Goal: Task Accomplishment & Management: Manage account settings

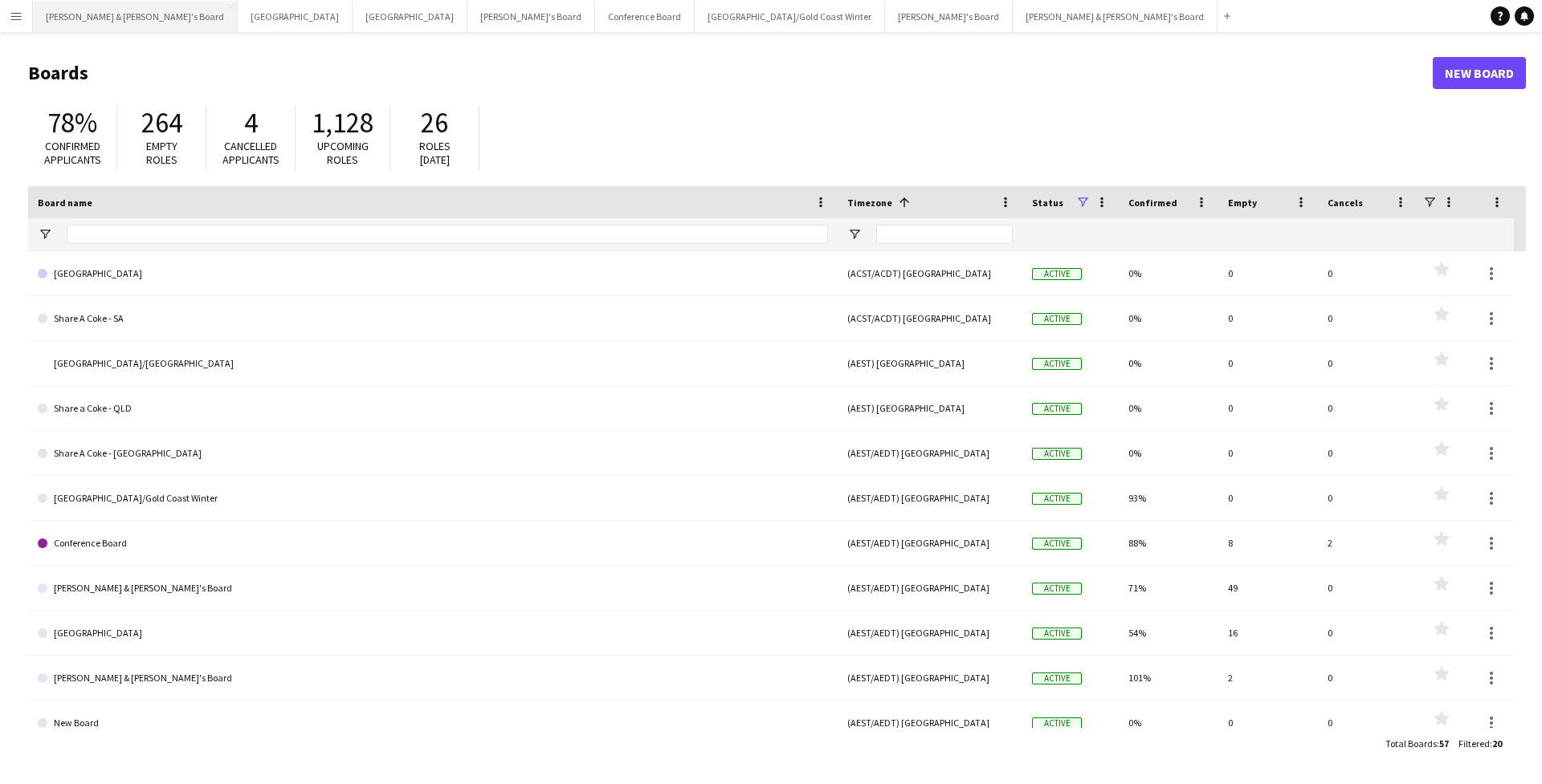
click at [65, 14] on button "[PERSON_NAME] & [PERSON_NAME]'s Board Close" at bounding box center [135, 16] width 205 height 32
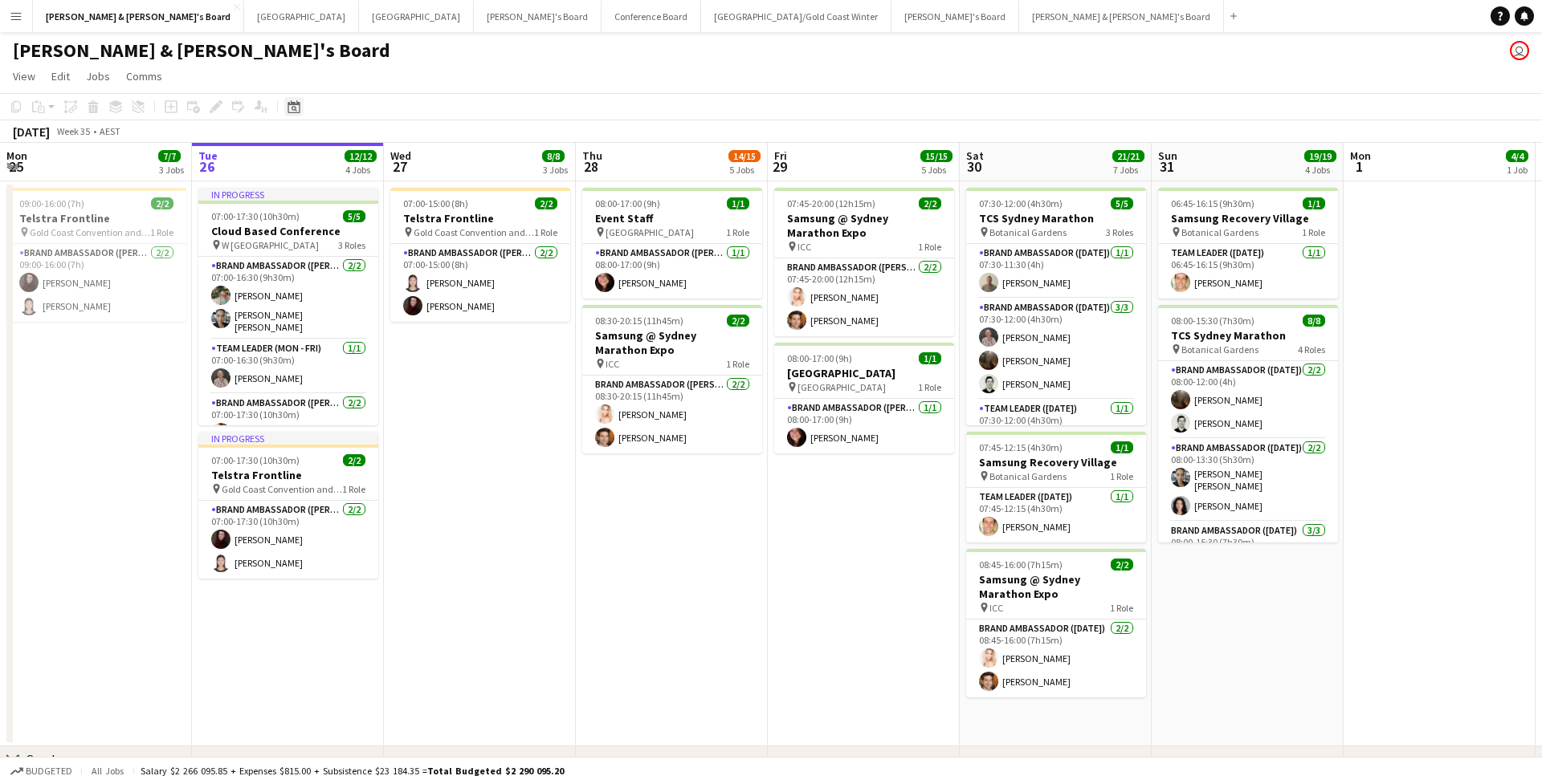
click at [298, 103] on icon at bounding box center [293, 106] width 13 height 13
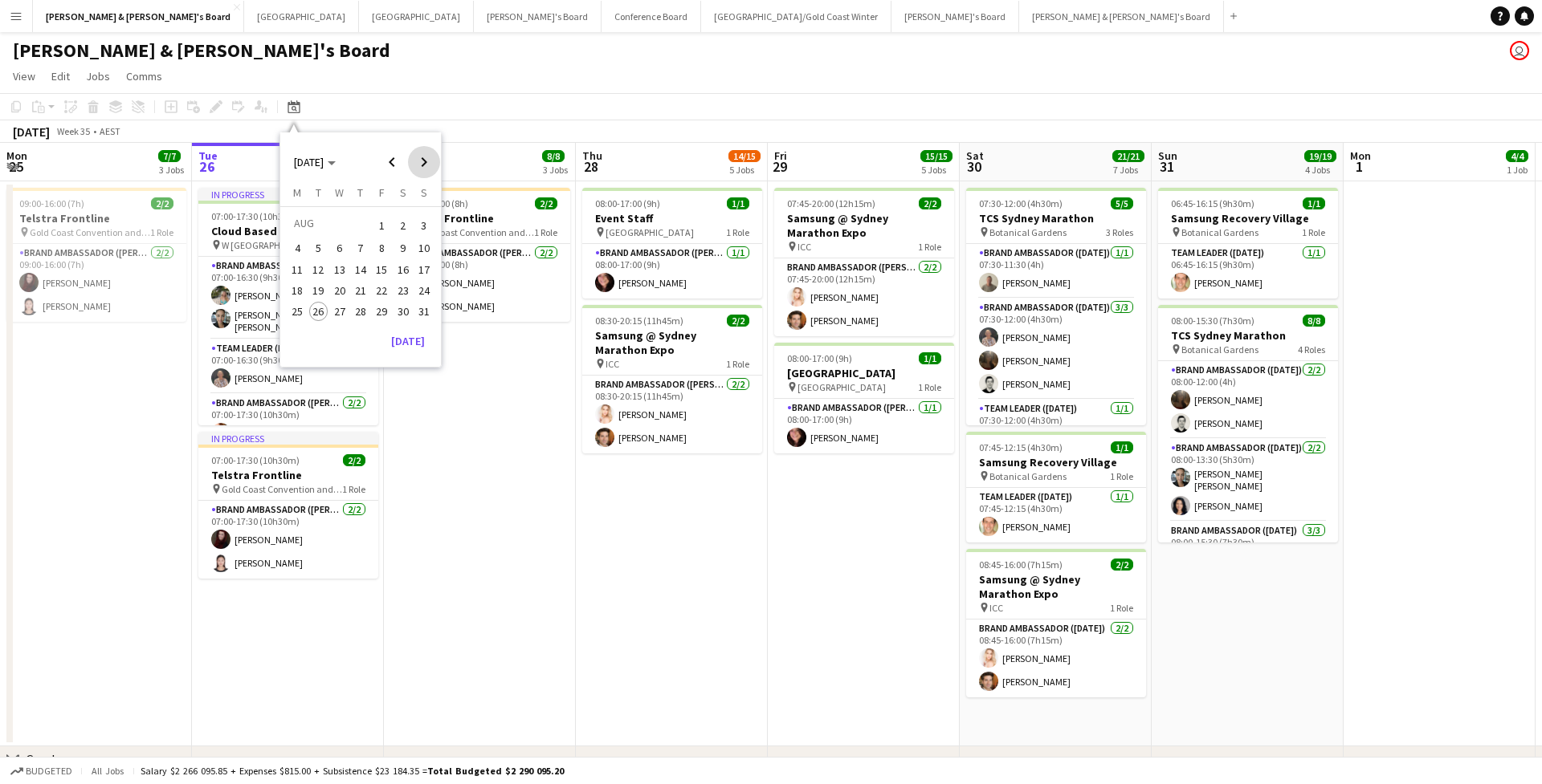
click at [432, 160] on span "Next month" at bounding box center [423, 162] width 32 height 32
click at [328, 321] on button "30" at bounding box center [318, 328] width 21 height 21
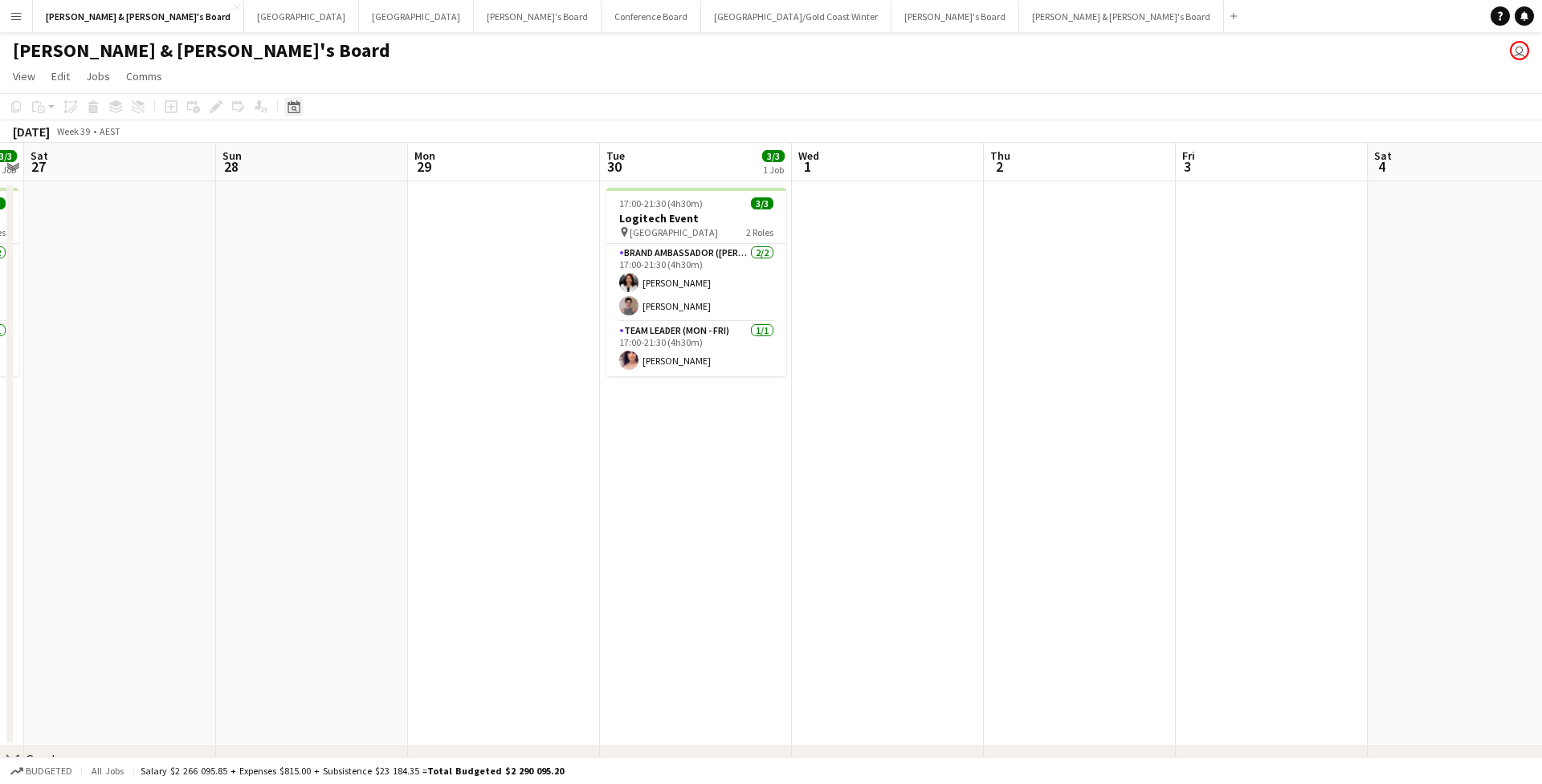
click at [293, 101] on icon "Date picker" at bounding box center [293, 106] width 13 height 13
click at [318, 248] on span "2" at bounding box center [319, 245] width 19 height 19
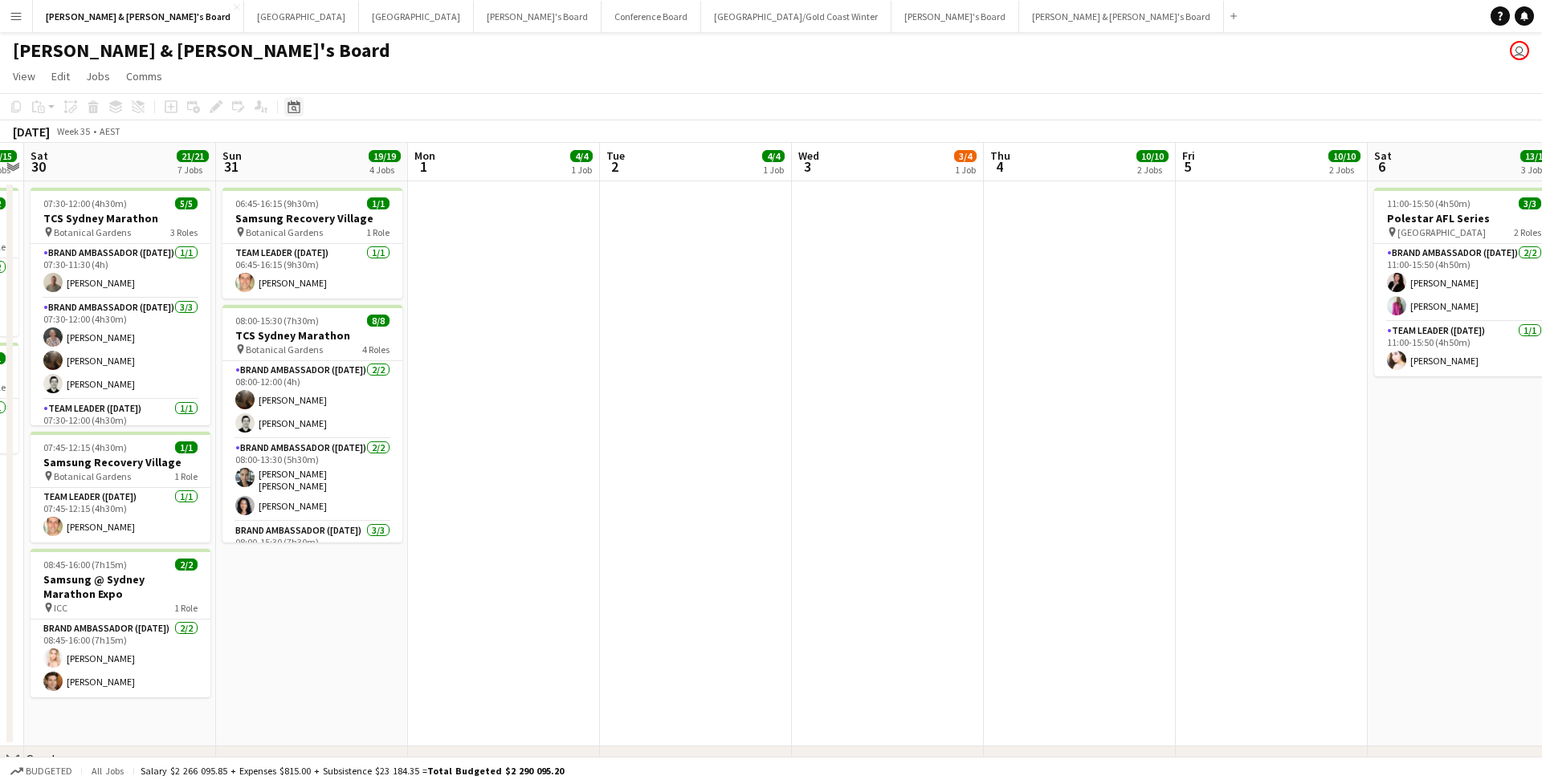
click at [297, 108] on icon "Date picker" at bounding box center [293, 106] width 13 height 13
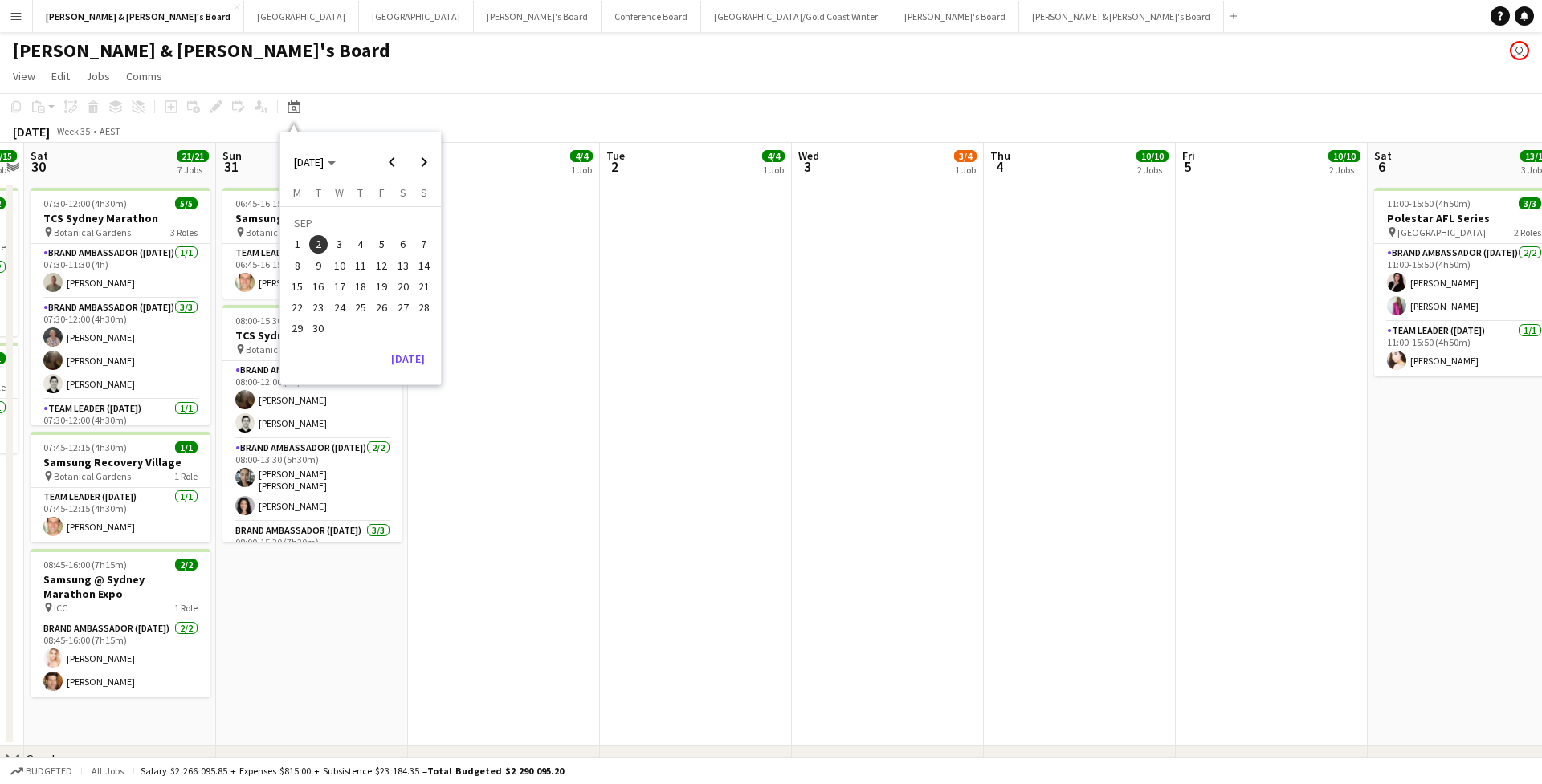
click at [297, 263] on span "8" at bounding box center [297, 266] width 19 height 19
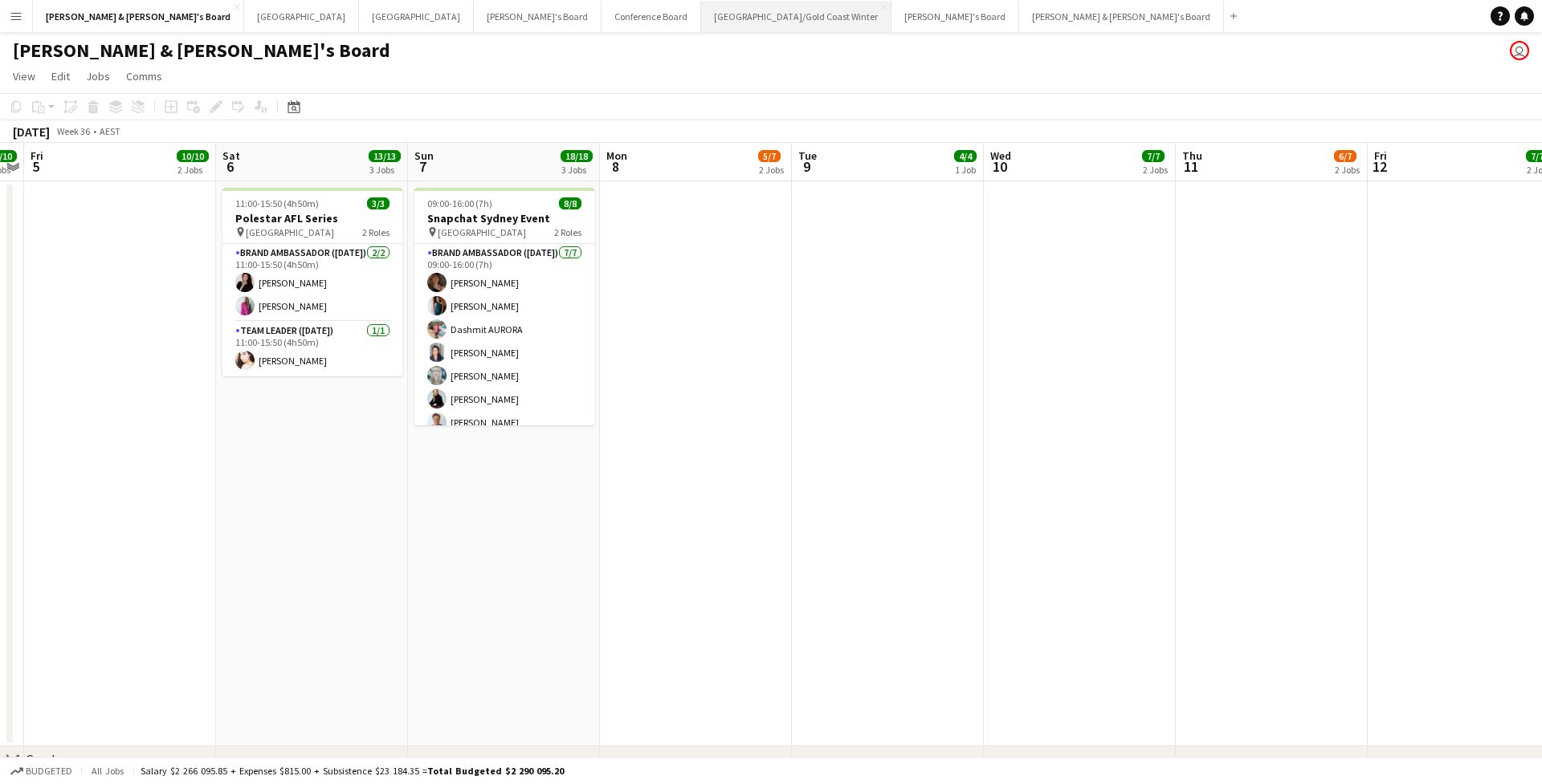
click at [461, 13] on button "Brisbane/Gold Coast Winter Close" at bounding box center [797, 16] width 191 height 32
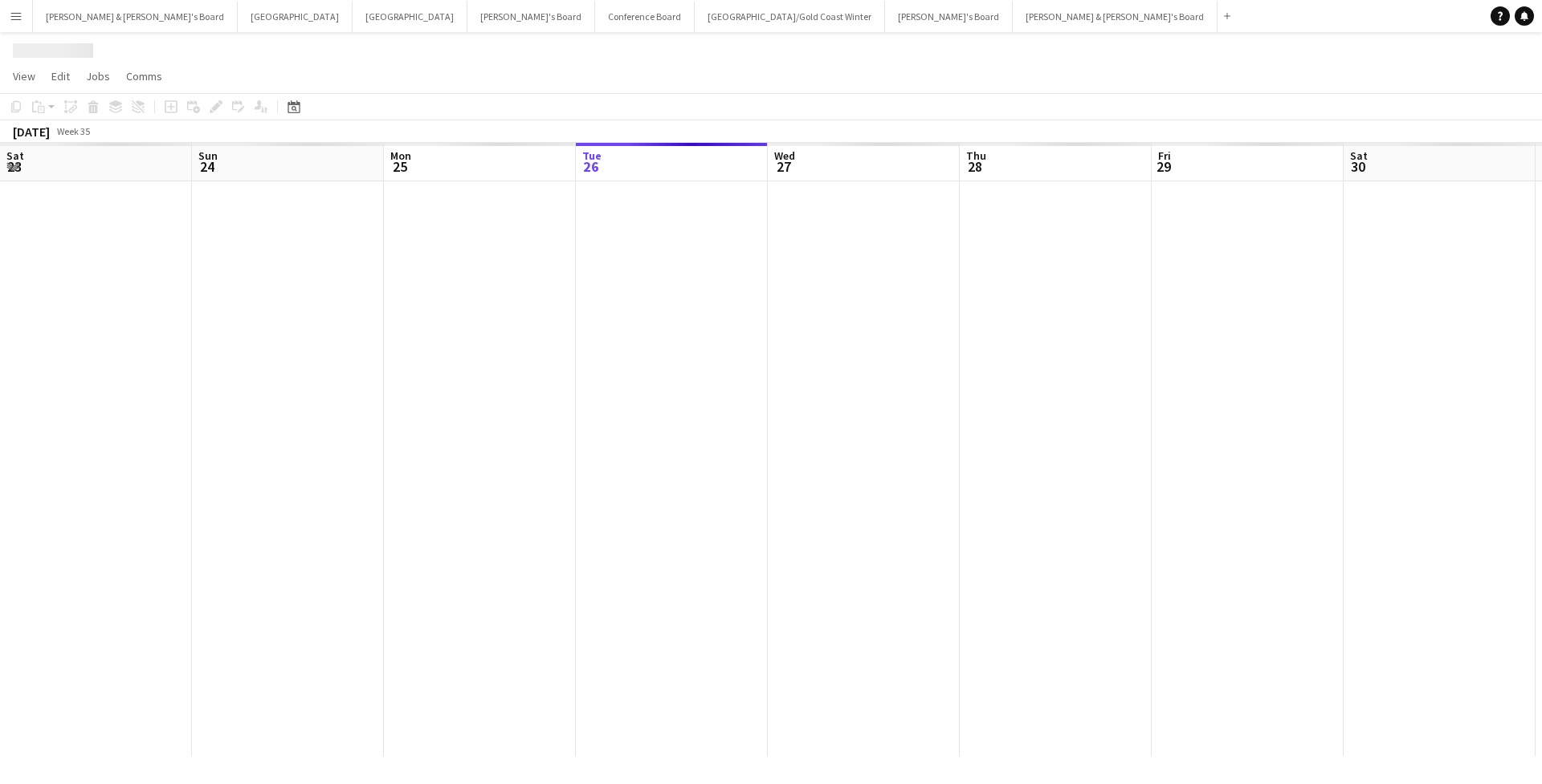
scroll to position [0, 384]
click at [301, 109] on div "Date picker" at bounding box center [294, 107] width 19 height 19
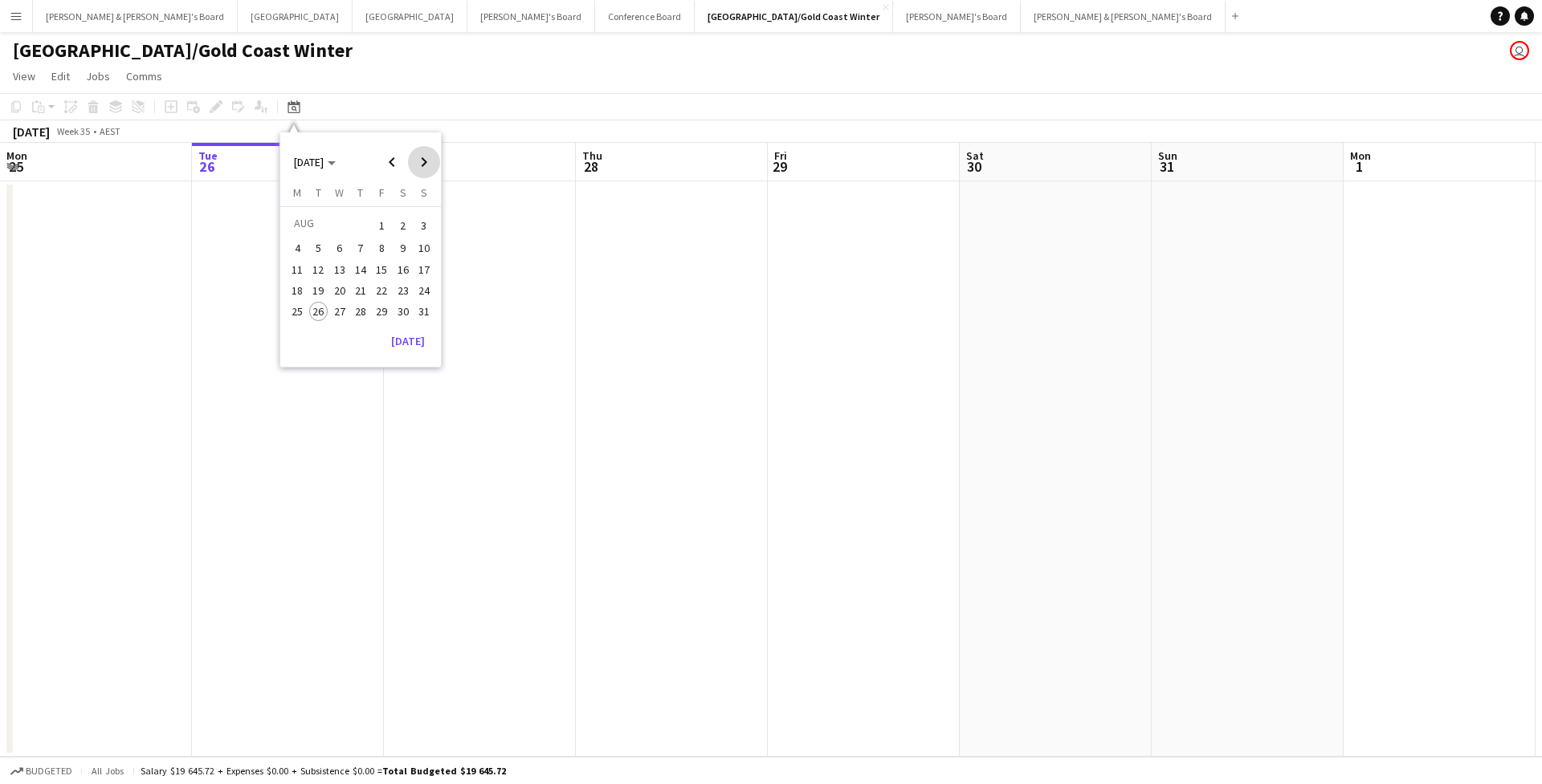
click at [427, 156] on span "Next month" at bounding box center [423, 162] width 32 height 32
click at [291, 268] on span "8" at bounding box center [297, 266] width 19 height 19
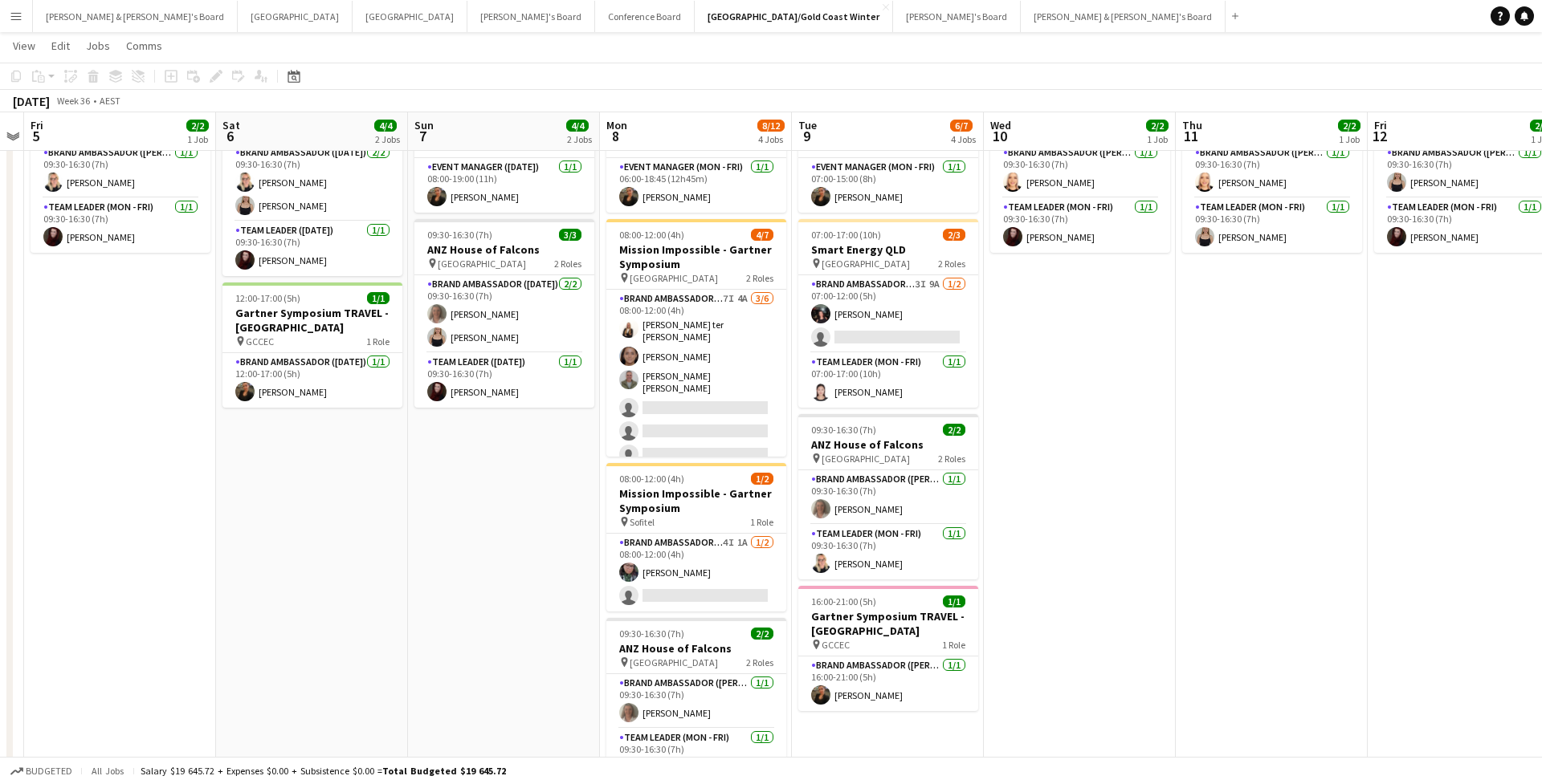
scroll to position [0, 0]
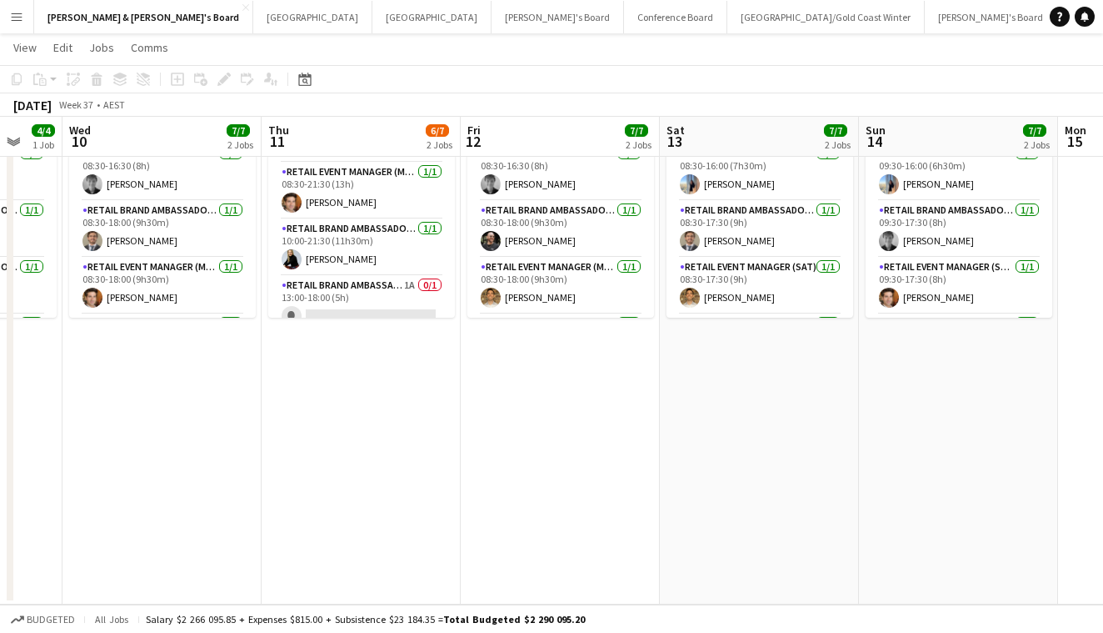
scroll to position [0, 529]
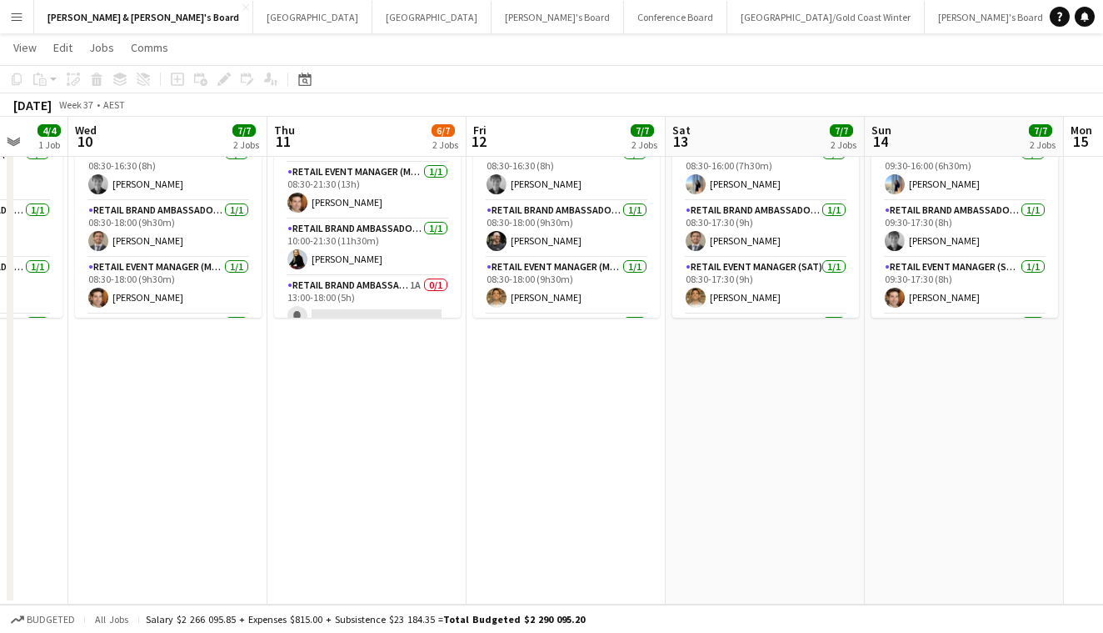
click at [23, 21] on app-icon "Menu" at bounding box center [16, 16] width 13 height 13
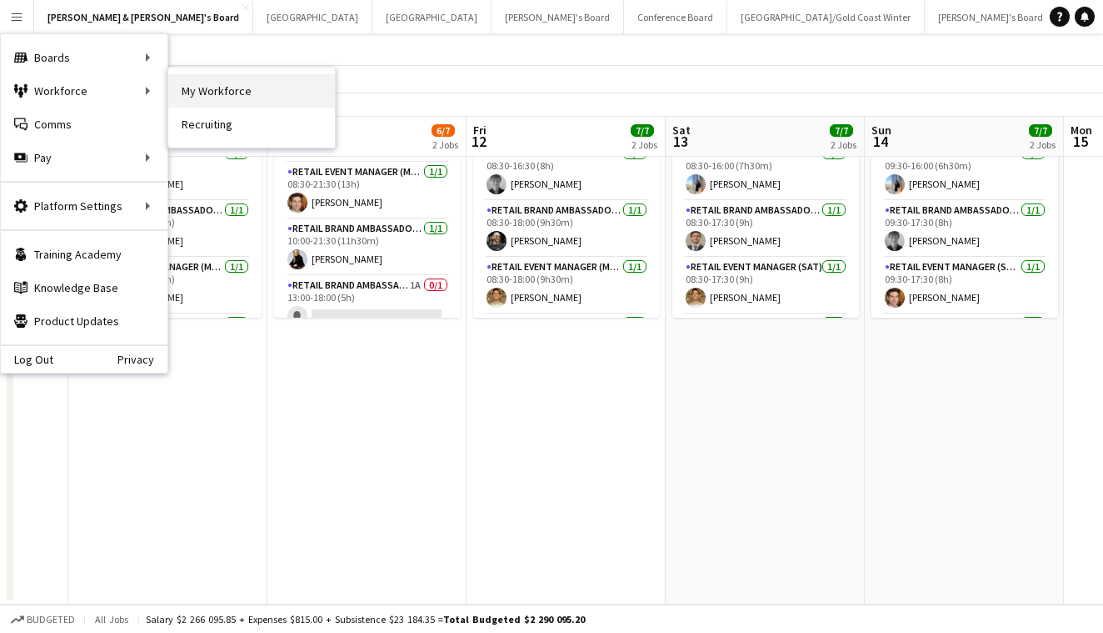
click at [218, 90] on link "My Workforce" at bounding box center [251, 90] width 167 height 33
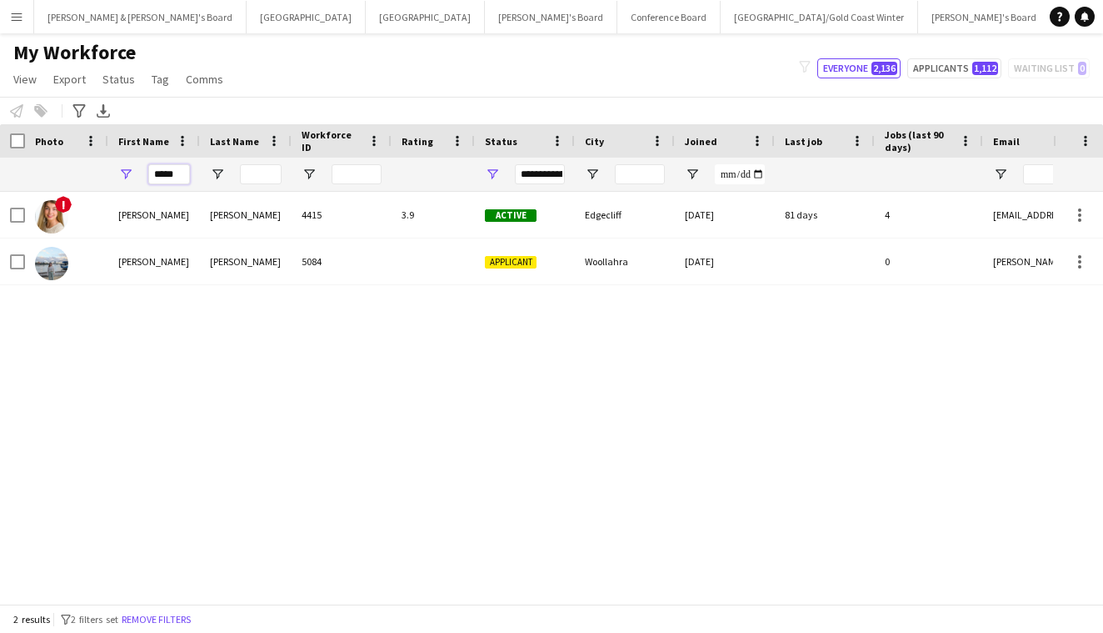
click at [164, 173] on input "*****" at bounding box center [169, 174] width 42 height 20
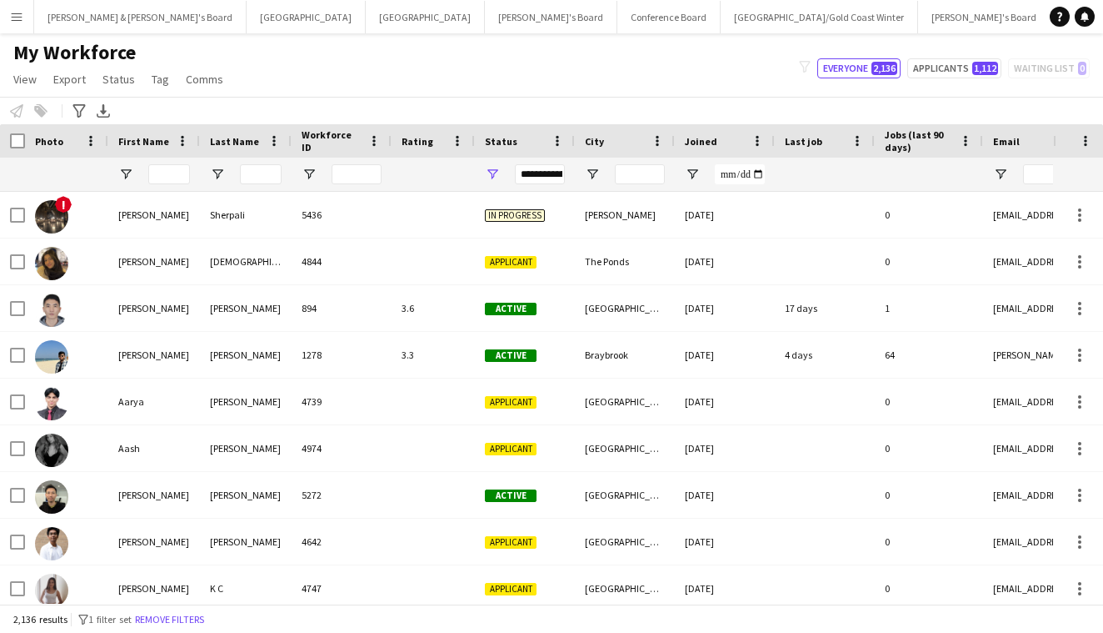
click at [357, 157] on div "Workforce ID" at bounding box center [342, 140] width 80 height 33
click at [357, 163] on div at bounding box center [357, 174] width 50 height 33
click at [357, 170] on input "Workforce ID Filter Input" at bounding box center [357, 174] width 50 height 20
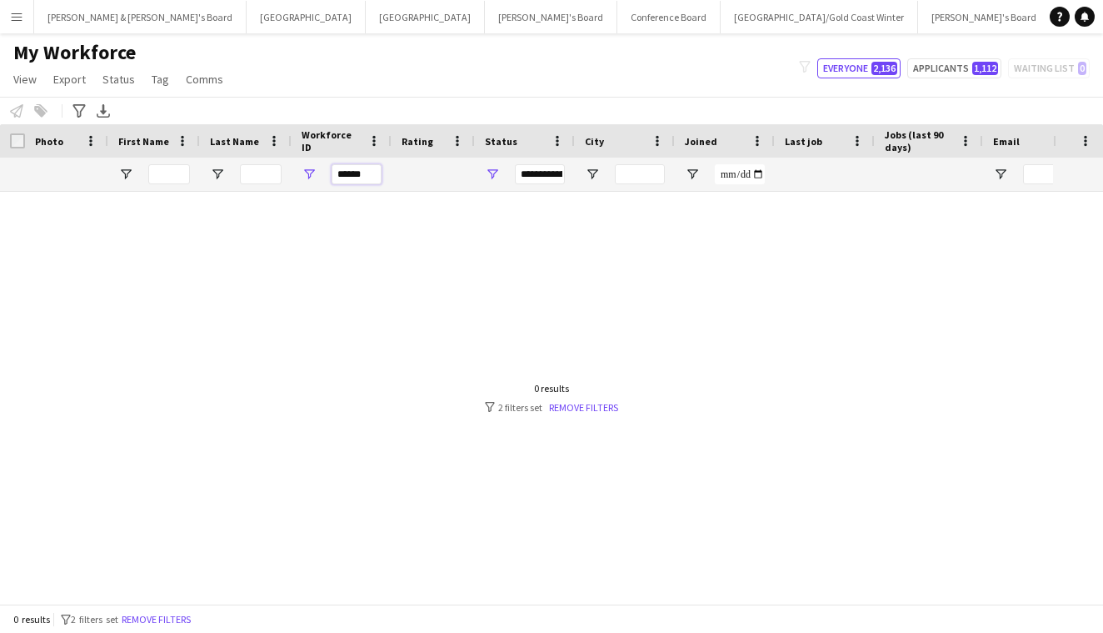
type input "******"
click at [303, 200] on div at bounding box center [526, 398] width 1053 height 412
click at [338, 168] on input "******" at bounding box center [357, 174] width 50 height 20
click at [268, 181] on input "Last Name Filter Input" at bounding box center [261, 174] width 42 height 20
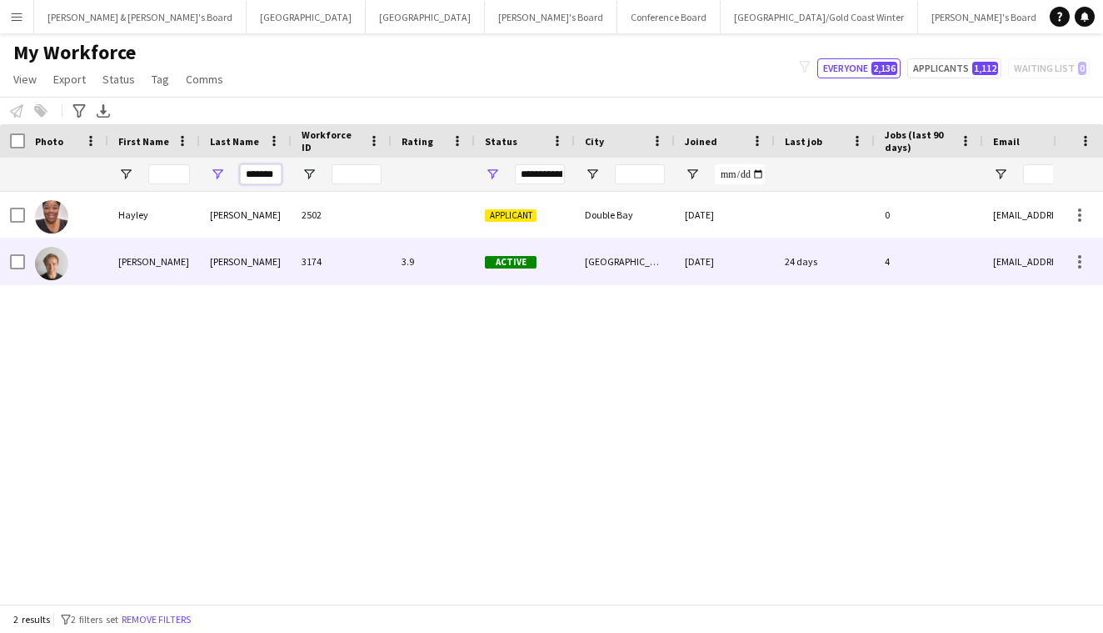
type input "*******"
click at [209, 284] on div "Thomas Wheeler 3174 3.9 Active Sydney 23-02-2024 24 days 4 thomasjameswheeler1@…" at bounding box center [903, 261] width 1807 height 47
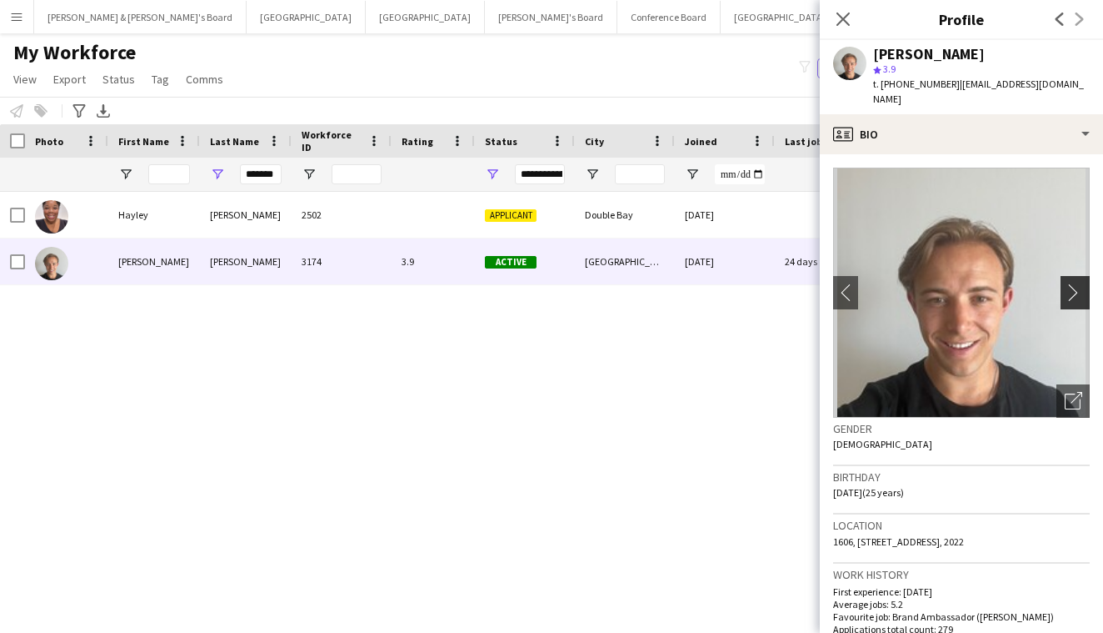
click at [1078, 296] on app-icon "chevron-right" at bounding box center [1078, 292] width 26 height 18
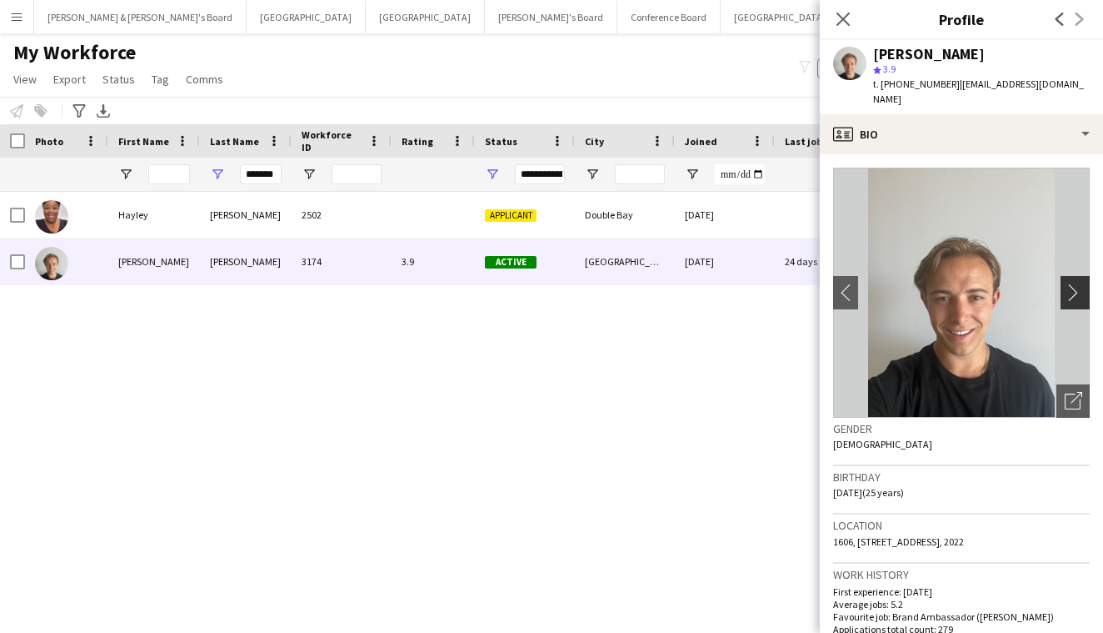
click at [1074, 292] on app-icon "chevron-right" at bounding box center [1078, 292] width 26 height 18
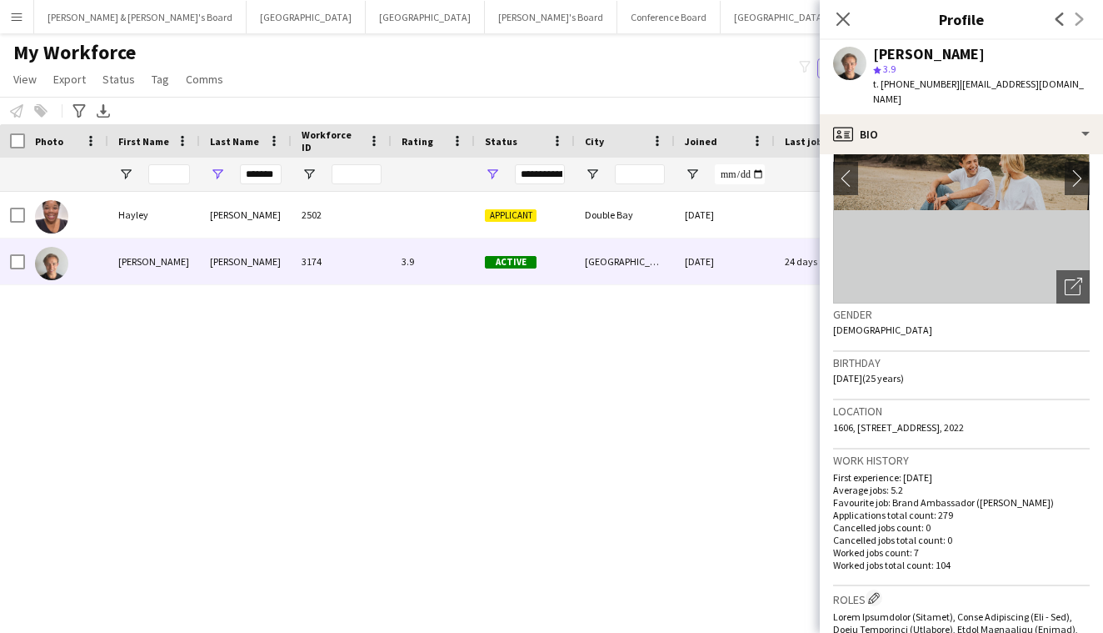
scroll to position [31, 0]
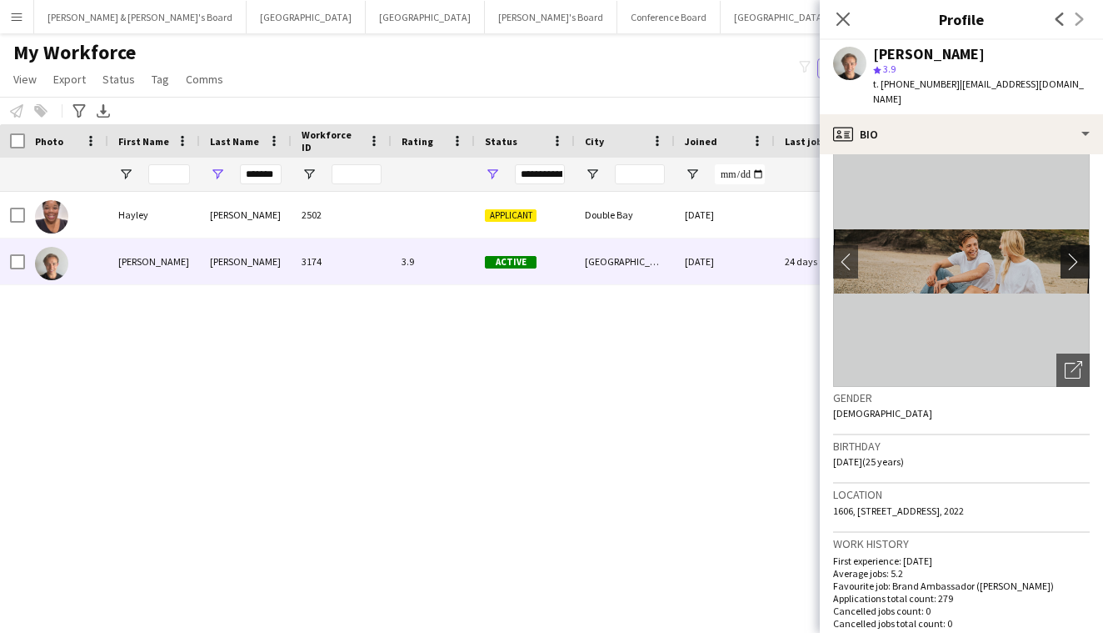
click at [1067, 253] on app-icon "chevron-right" at bounding box center [1078, 262] width 26 height 18
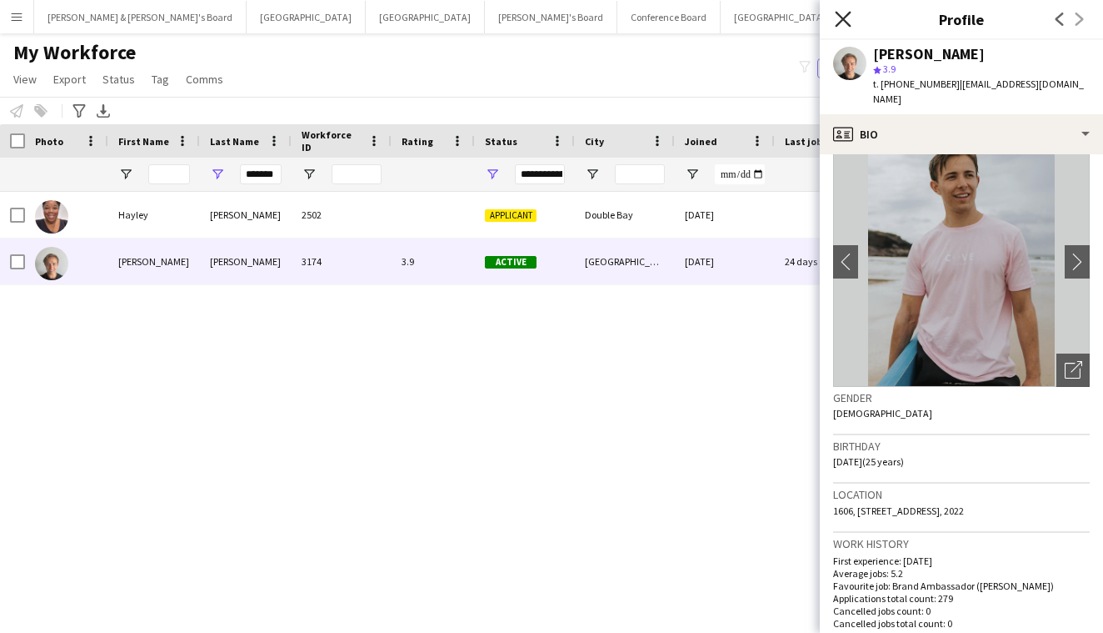
click at [850, 21] on icon "Close pop-in" at bounding box center [843, 19] width 16 height 16
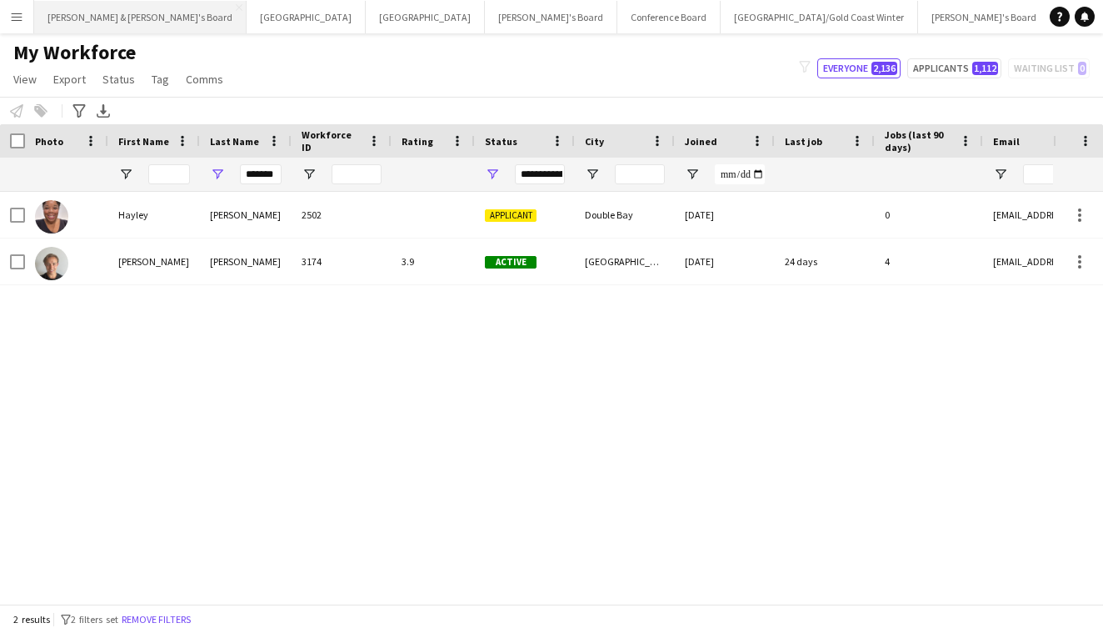
click at [39, 17] on button "[PERSON_NAME] & [PERSON_NAME]'s Board Close" at bounding box center [140, 17] width 213 height 33
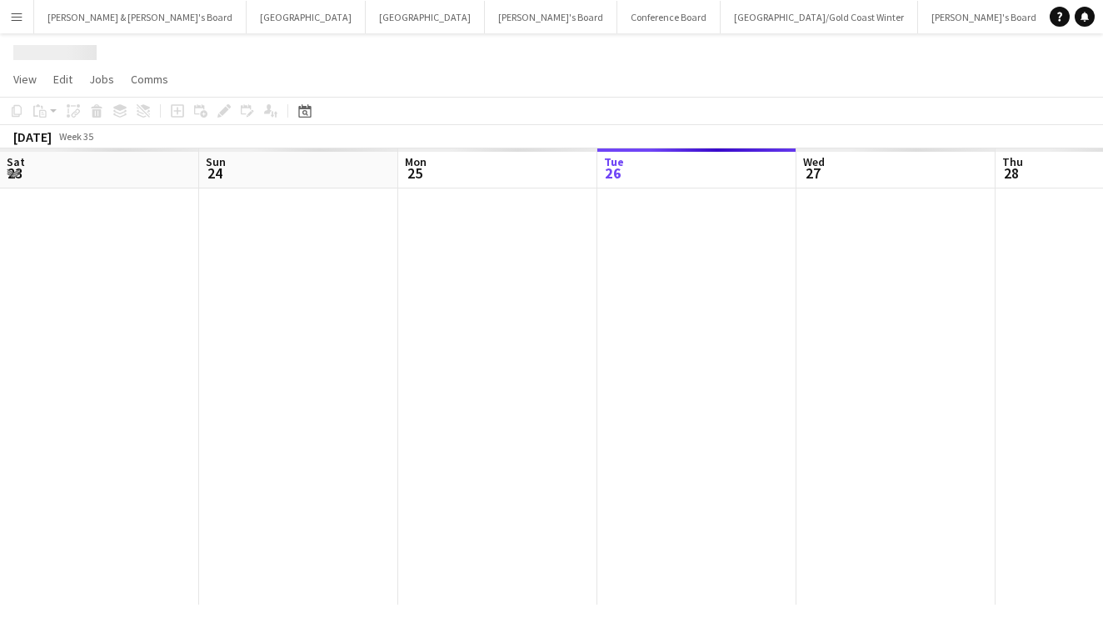
scroll to position [0, 398]
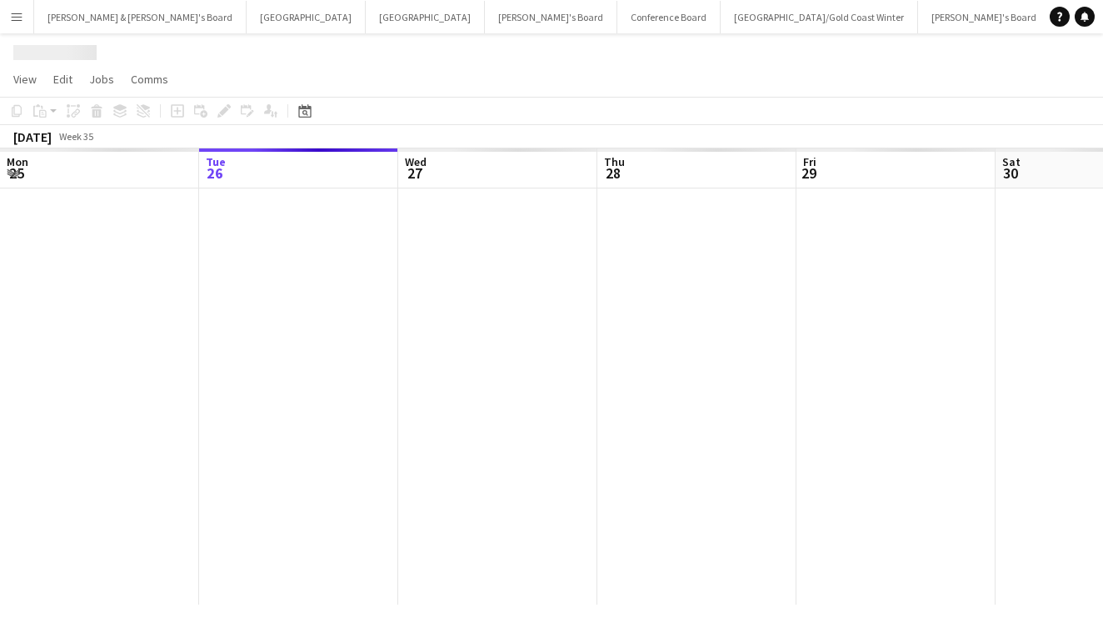
click at [29, 17] on button "Menu" at bounding box center [16, 16] width 33 height 33
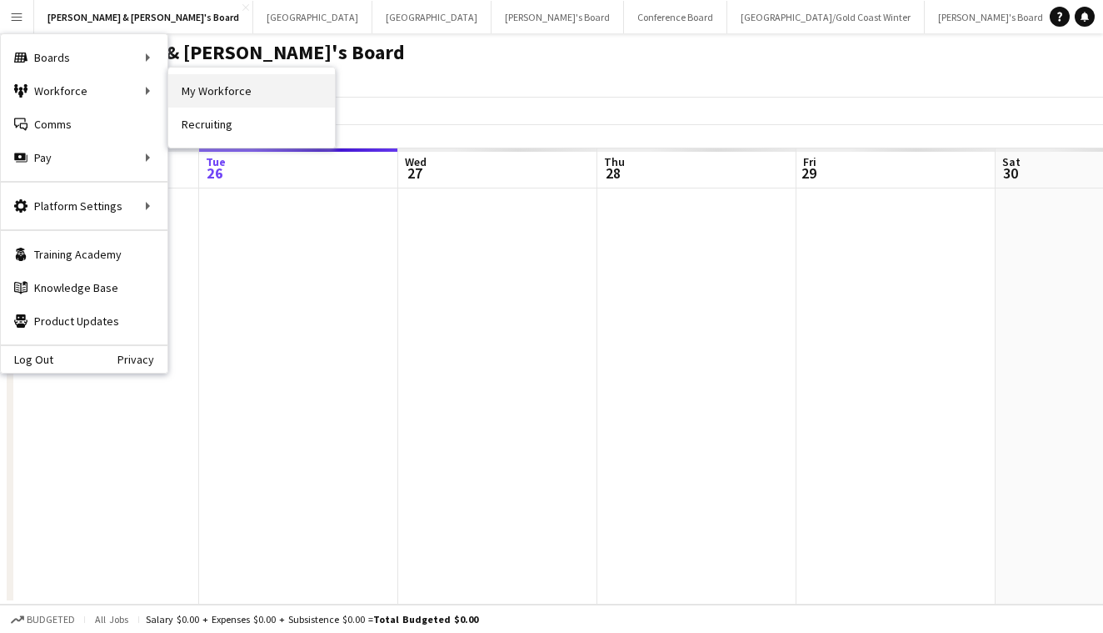
click at [188, 80] on link "My Workforce" at bounding box center [251, 90] width 167 height 33
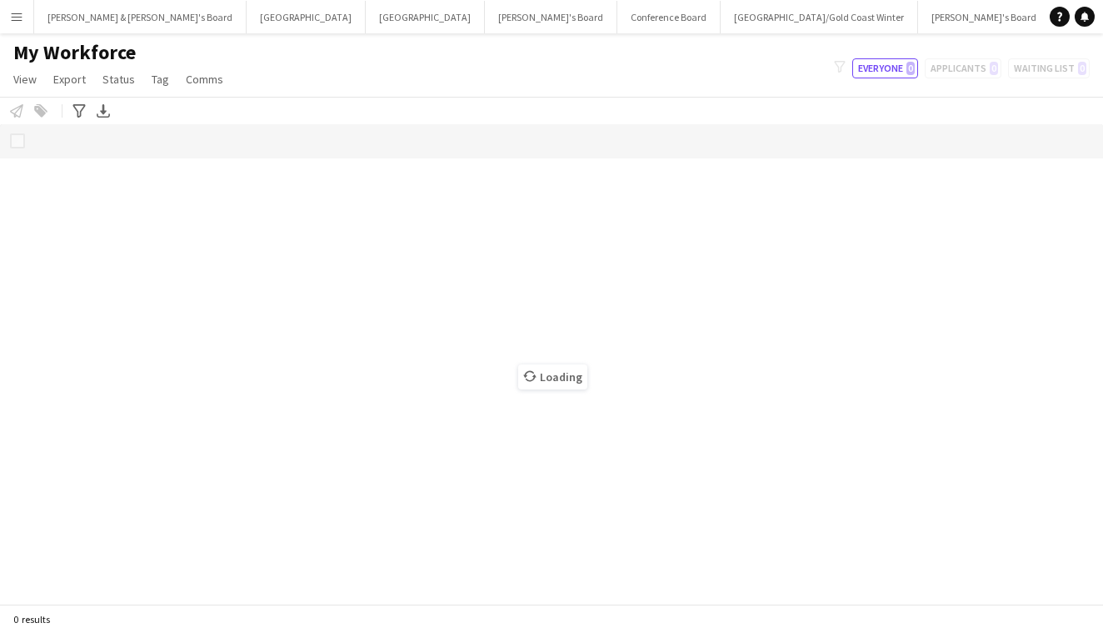
click at [17, 28] on button "Menu" at bounding box center [16, 16] width 33 height 33
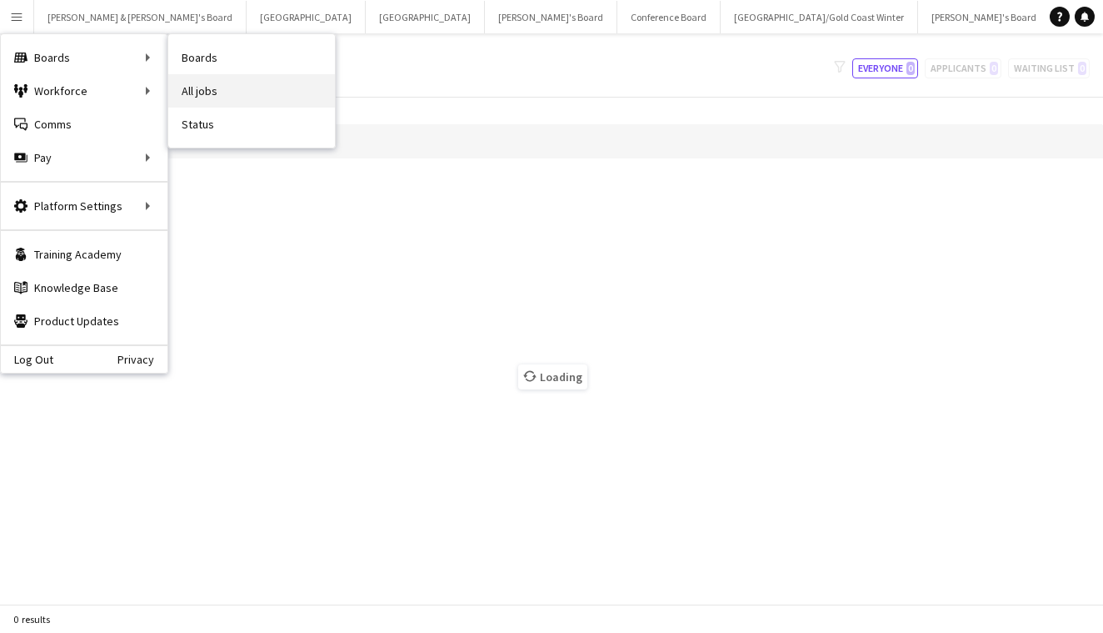
click at [208, 88] on link "All jobs" at bounding box center [251, 90] width 167 height 33
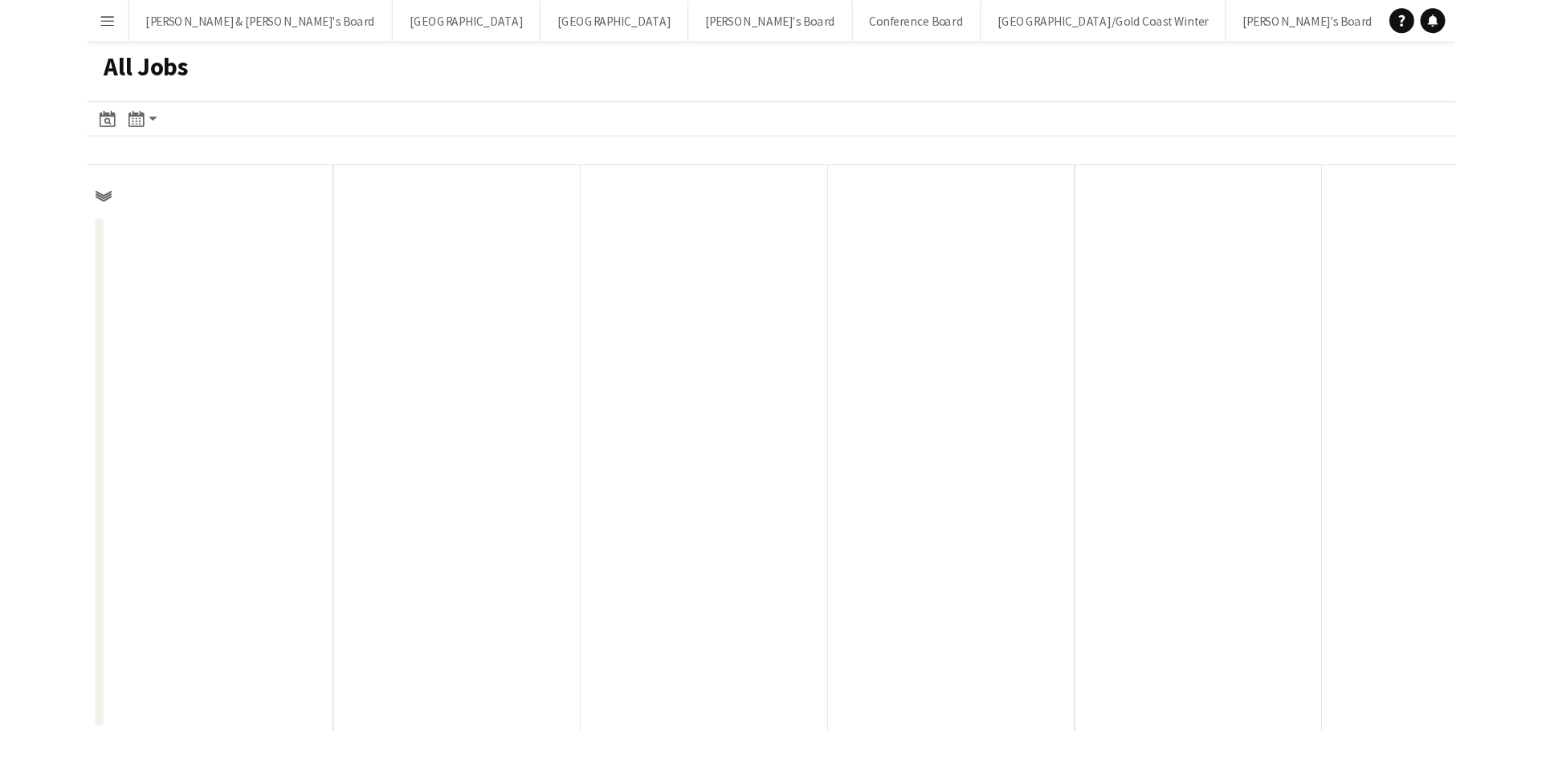
scroll to position [0, 384]
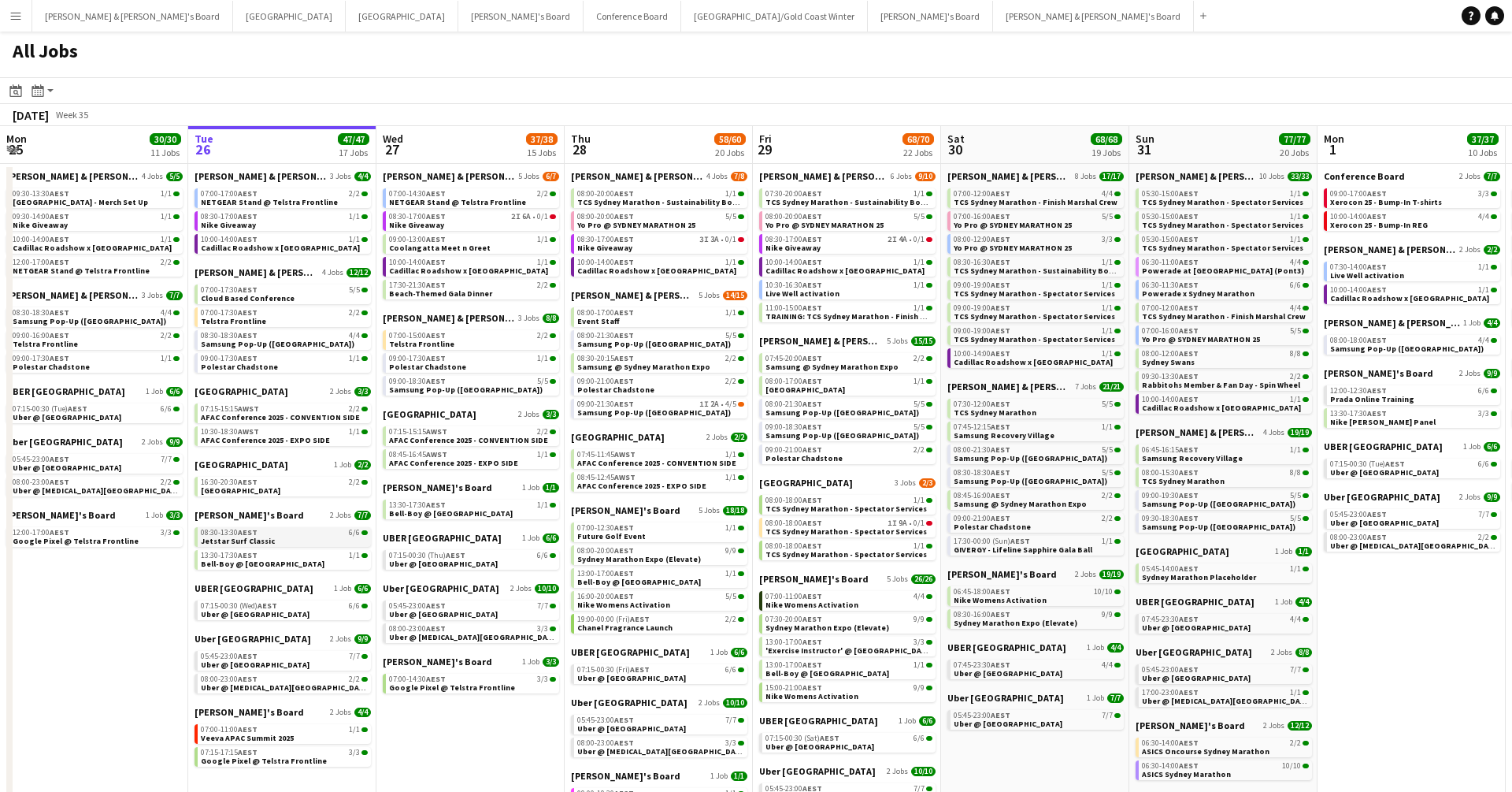
click at [252, 535] on span "AEST" at bounding box center [248, 532] width 20 height 10
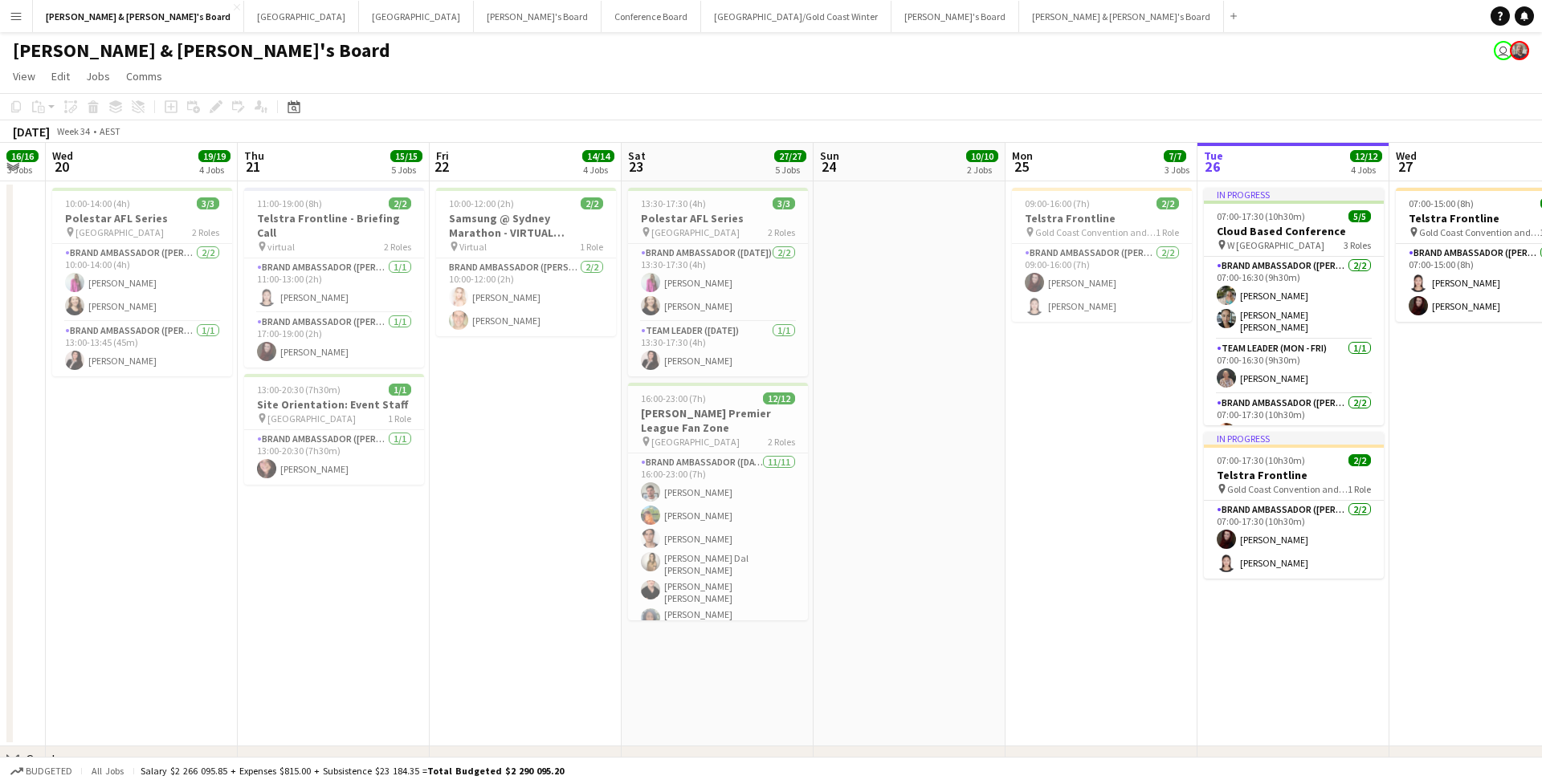
scroll to position [0, 511]
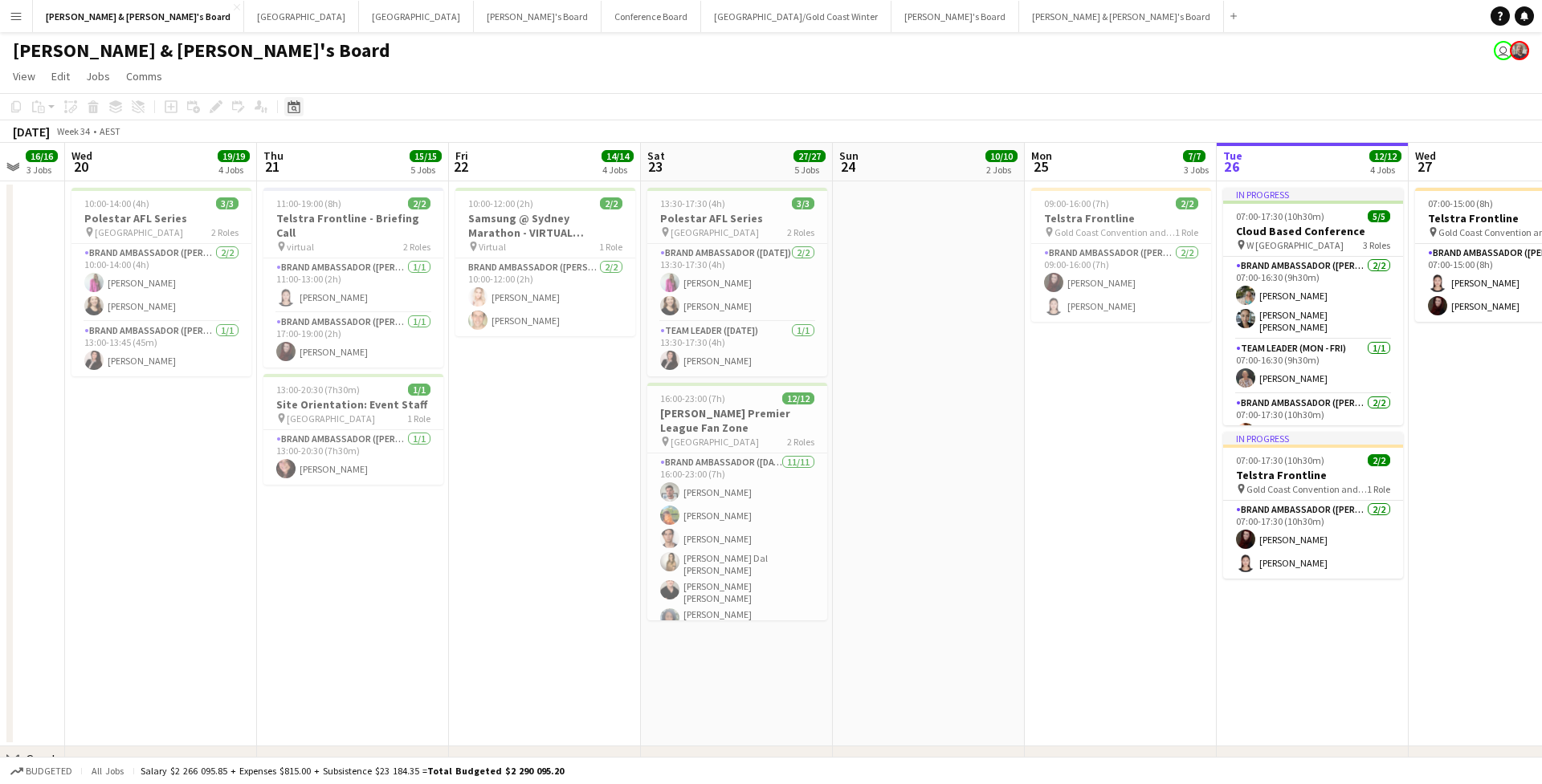
click at [297, 104] on icon at bounding box center [293, 106] width 13 height 13
click at [403, 287] on span "23" at bounding box center [403, 291] width 19 height 19
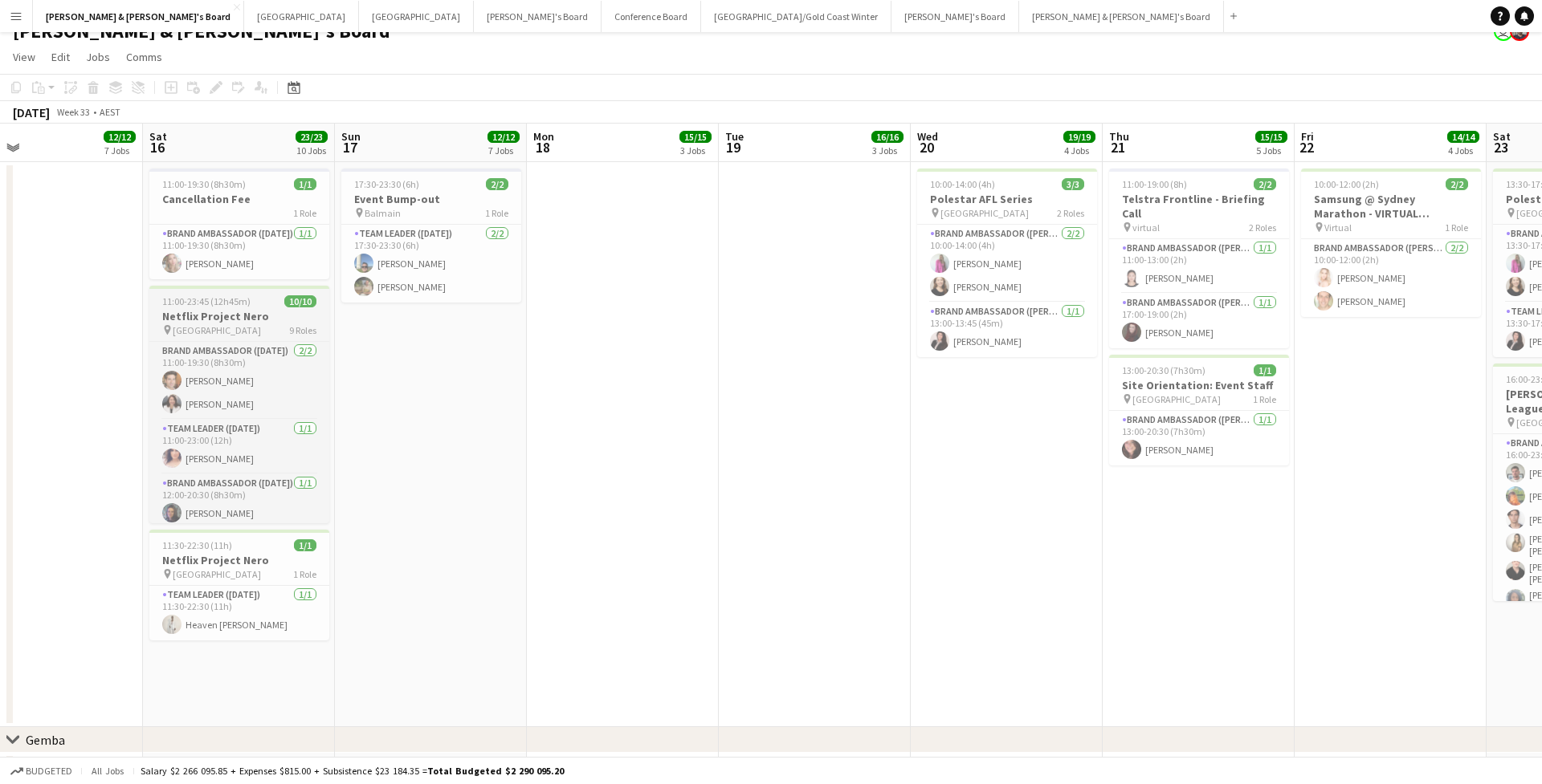
scroll to position [0, 558]
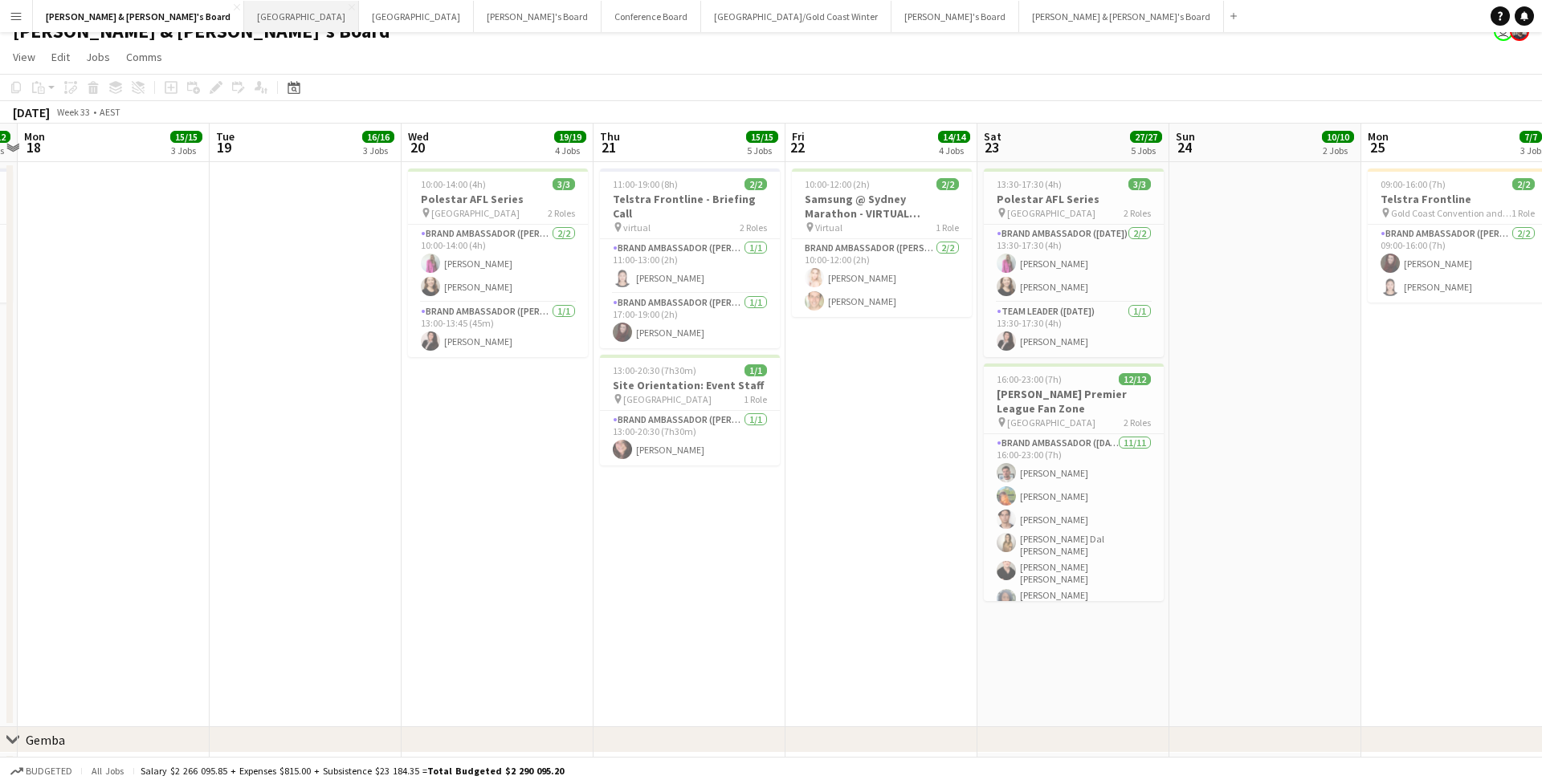
click at [244, 21] on button "Sydney Close" at bounding box center [301, 16] width 115 height 32
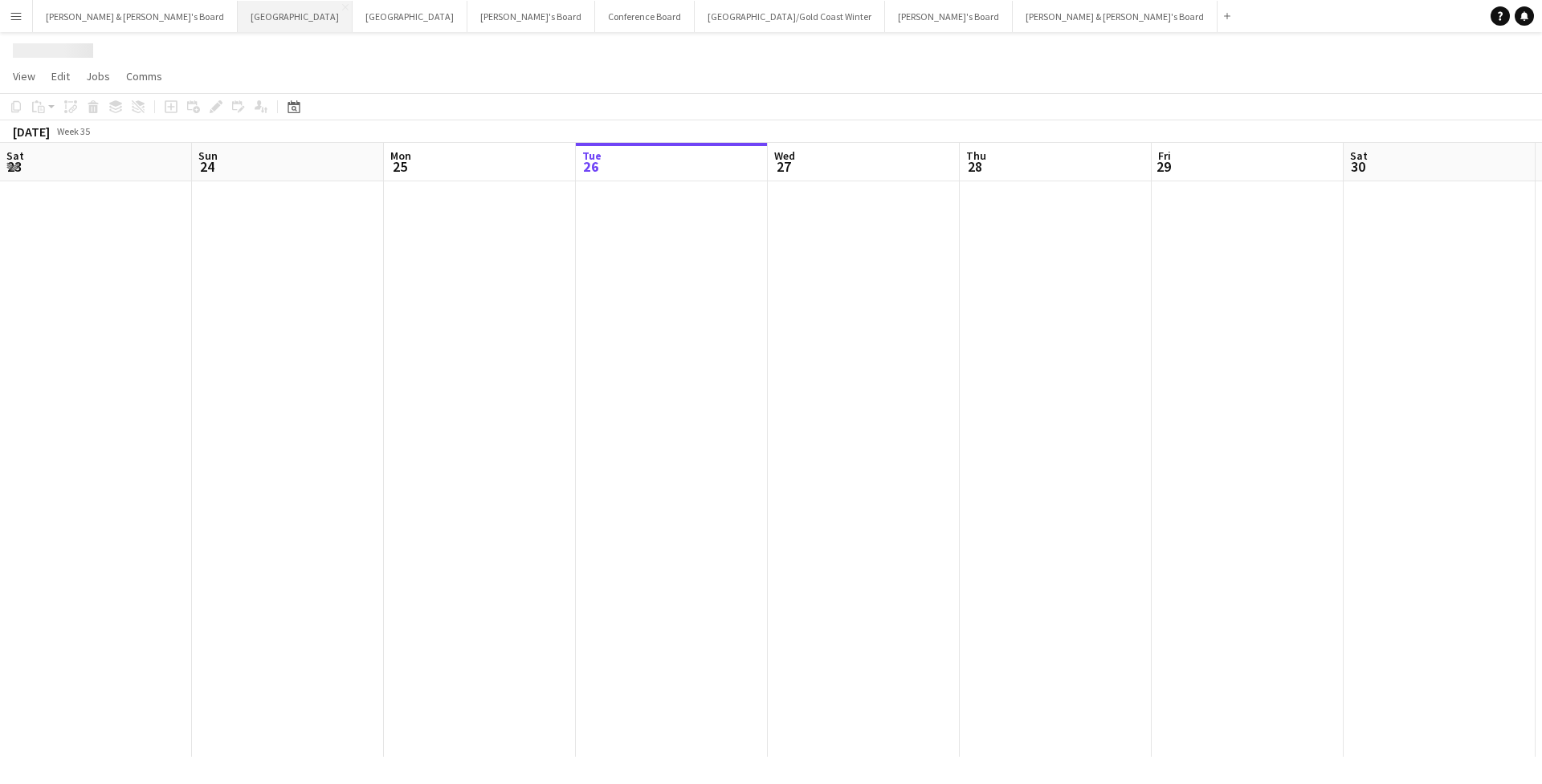
scroll to position [0, 384]
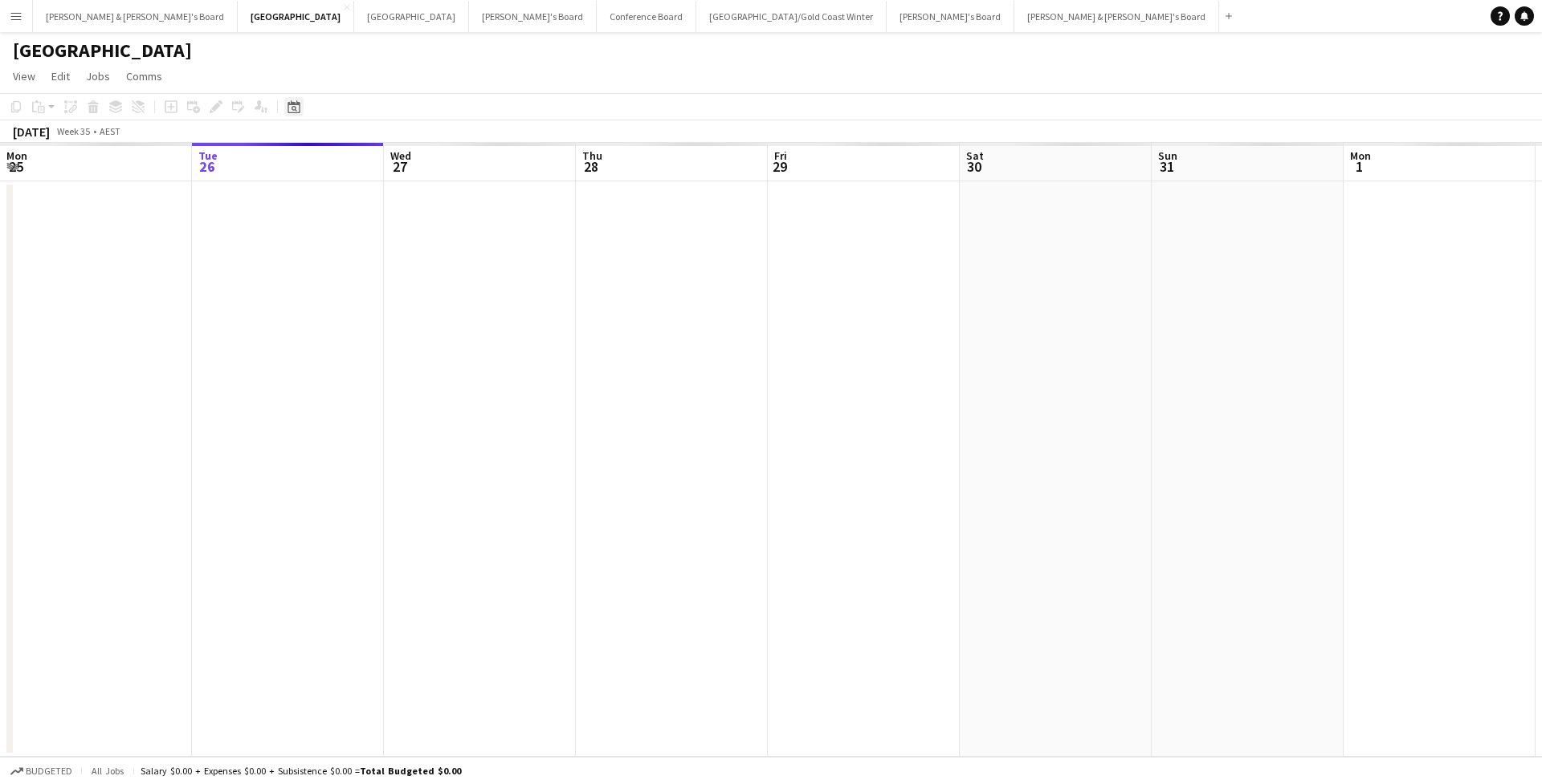
click at [292, 102] on icon "Date picker" at bounding box center [293, 106] width 13 height 13
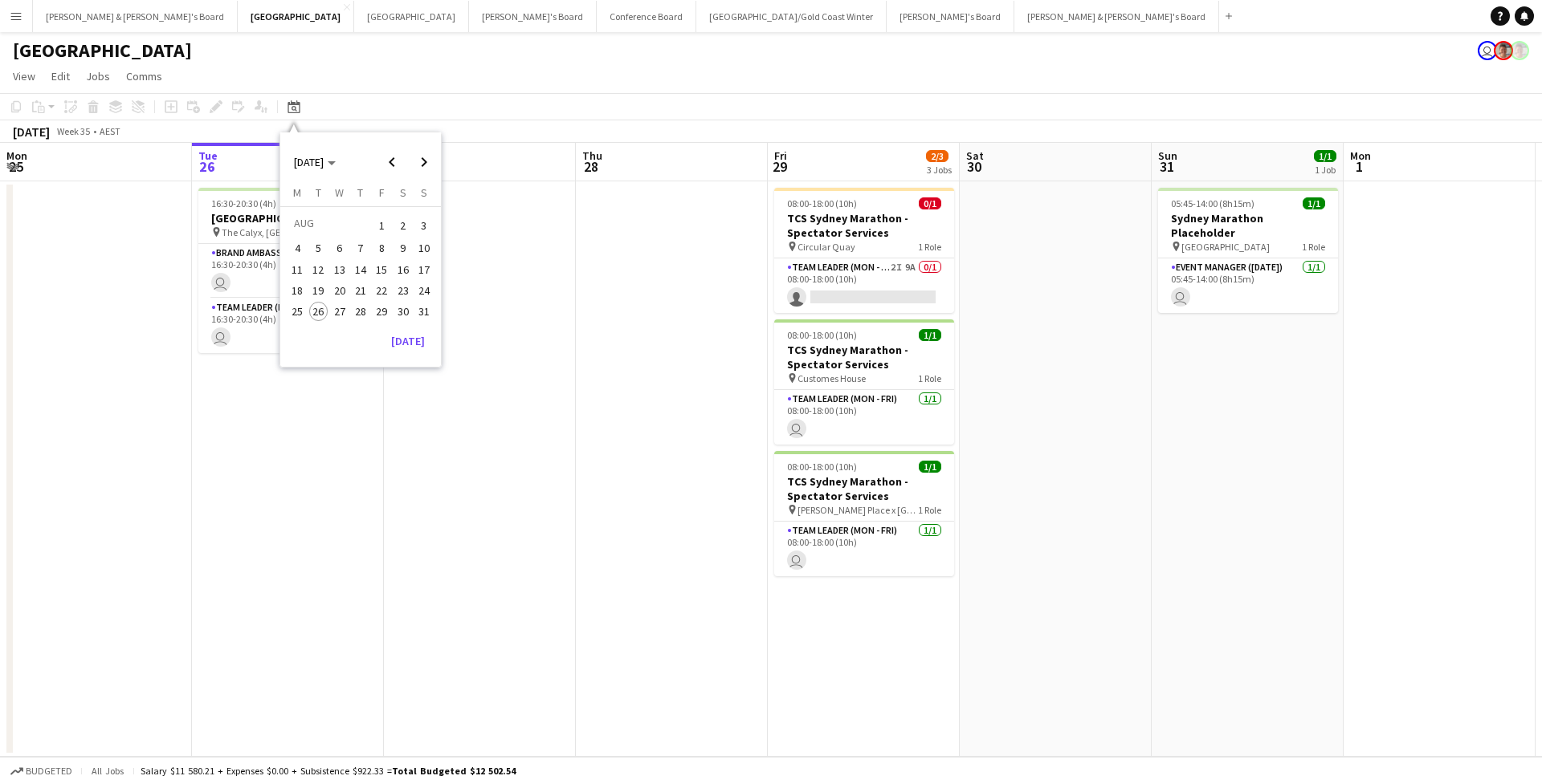
click at [403, 287] on span "23" at bounding box center [403, 291] width 19 height 19
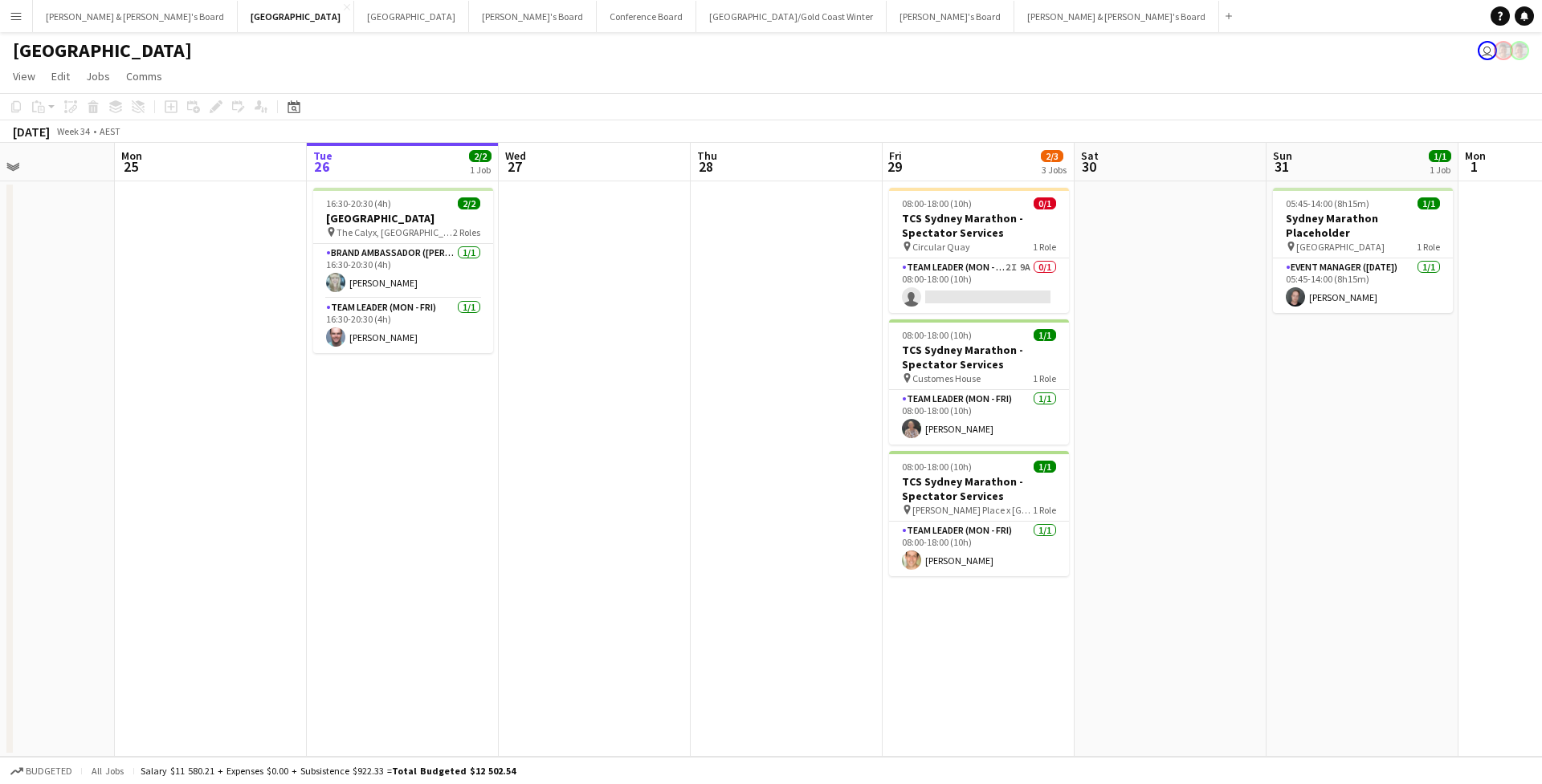
scroll to position [0, 660]
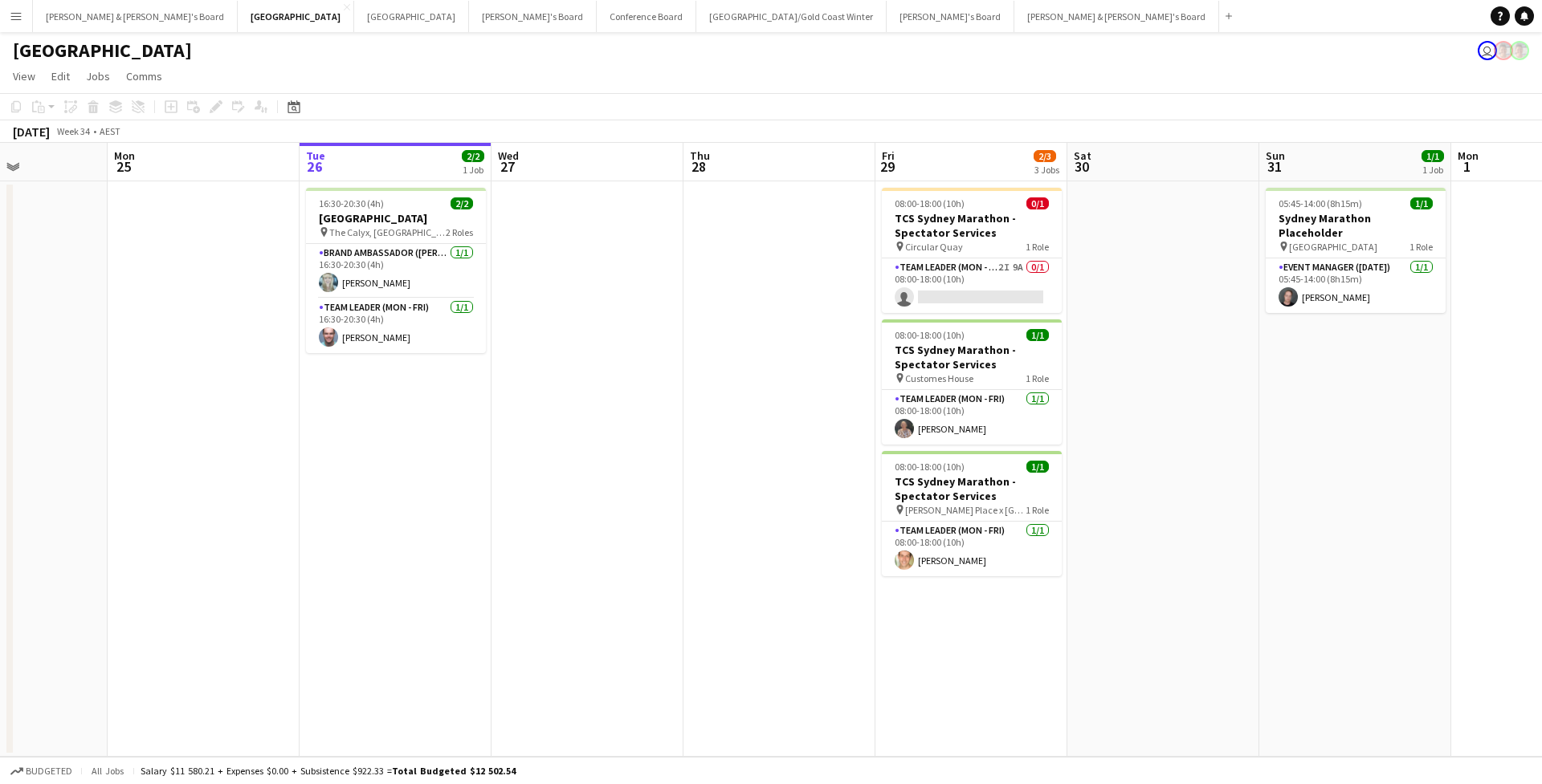
click at [92, 33] on div "[GEOGRAPHIC_DATA] user" at bounding box center [771, 47] width 1542 height 31
click at [91, 25] on button "[PERSON_NAME] & [PERSON_NAME]'s Board Close" at bounding box center [135, 16] width 205 height 32
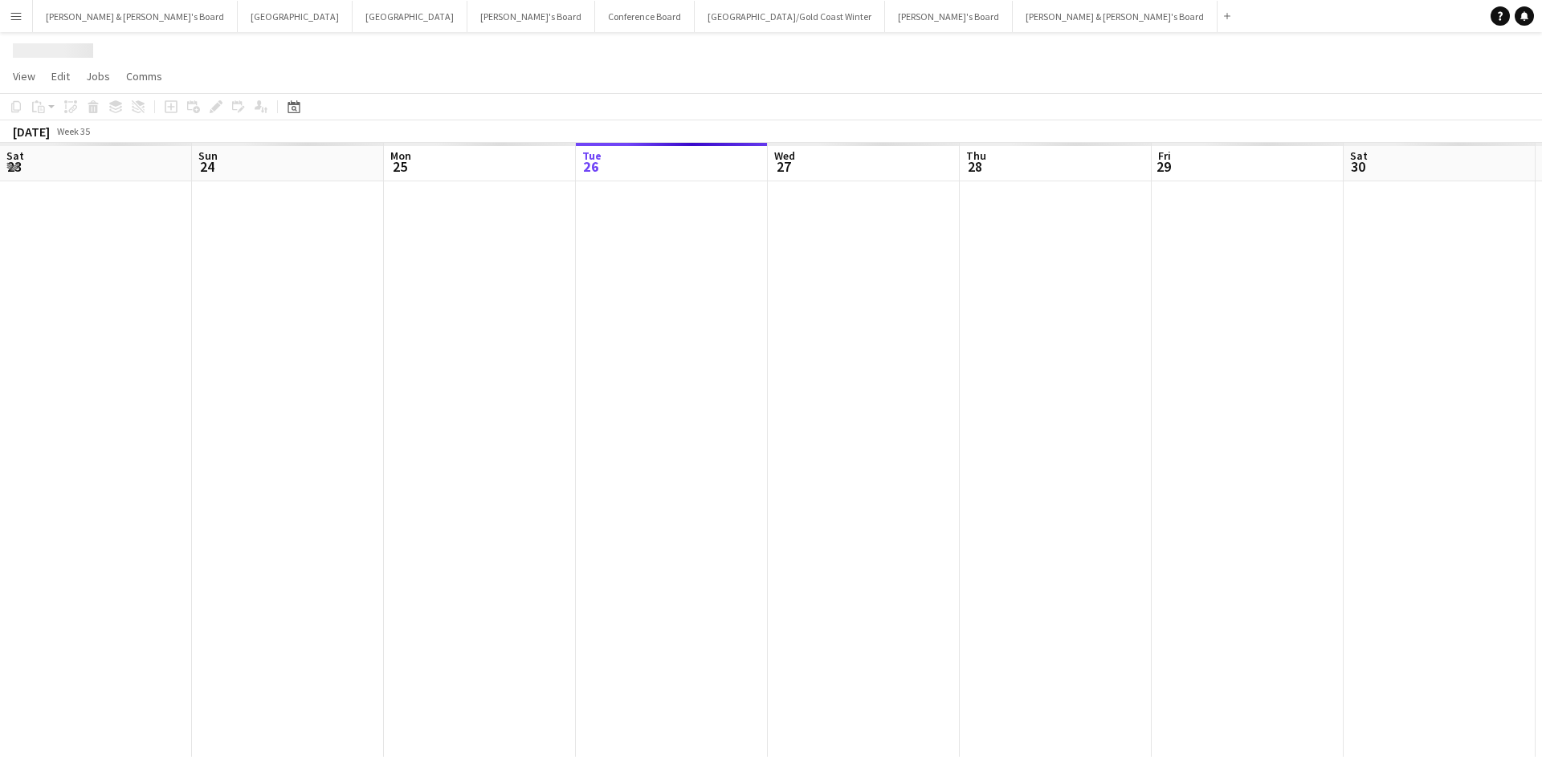
scroll to position [0, 384]
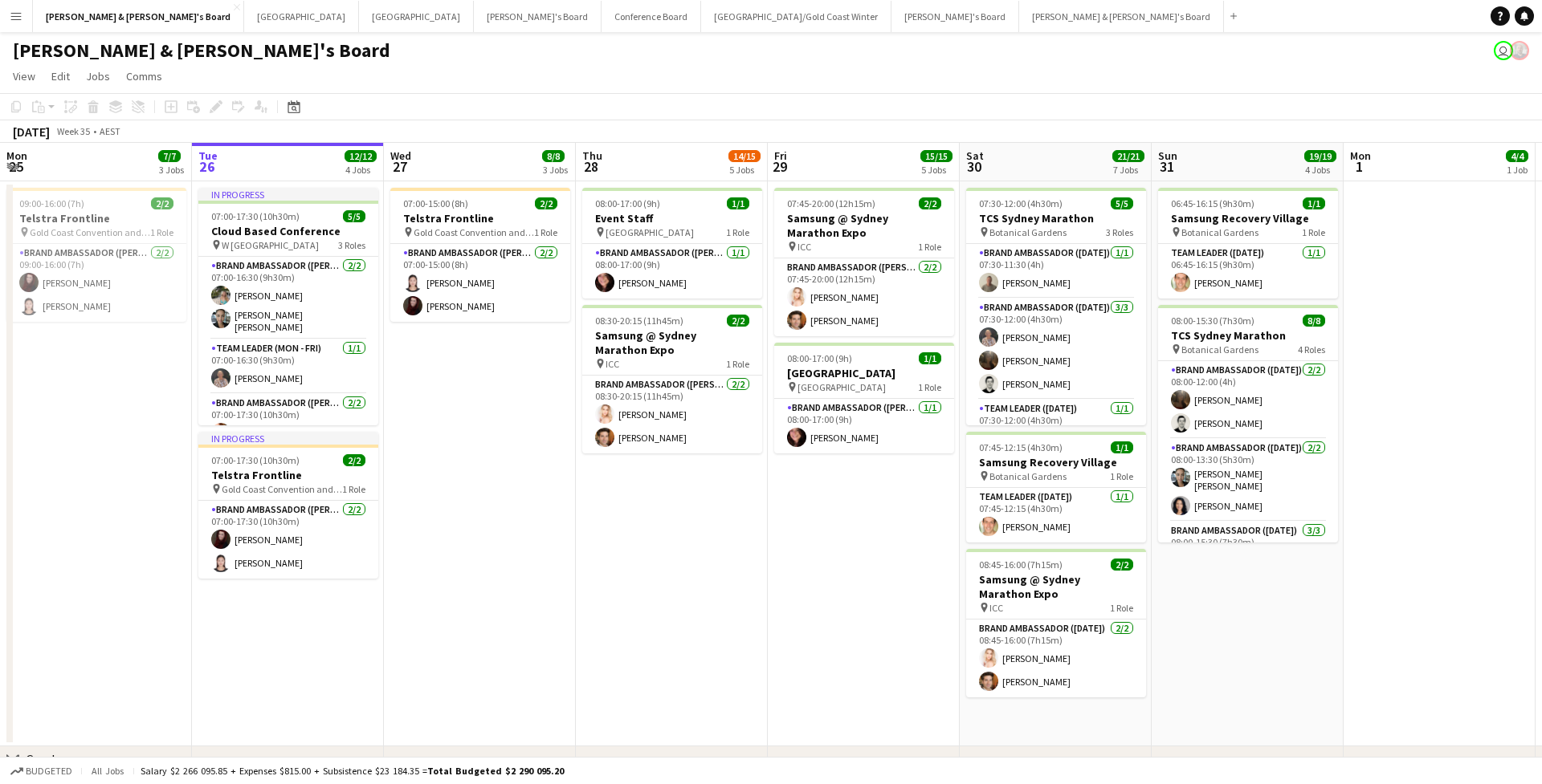
click at [13, 22] on button "Menu" at bounding box center [15, 15] width 32 height 32
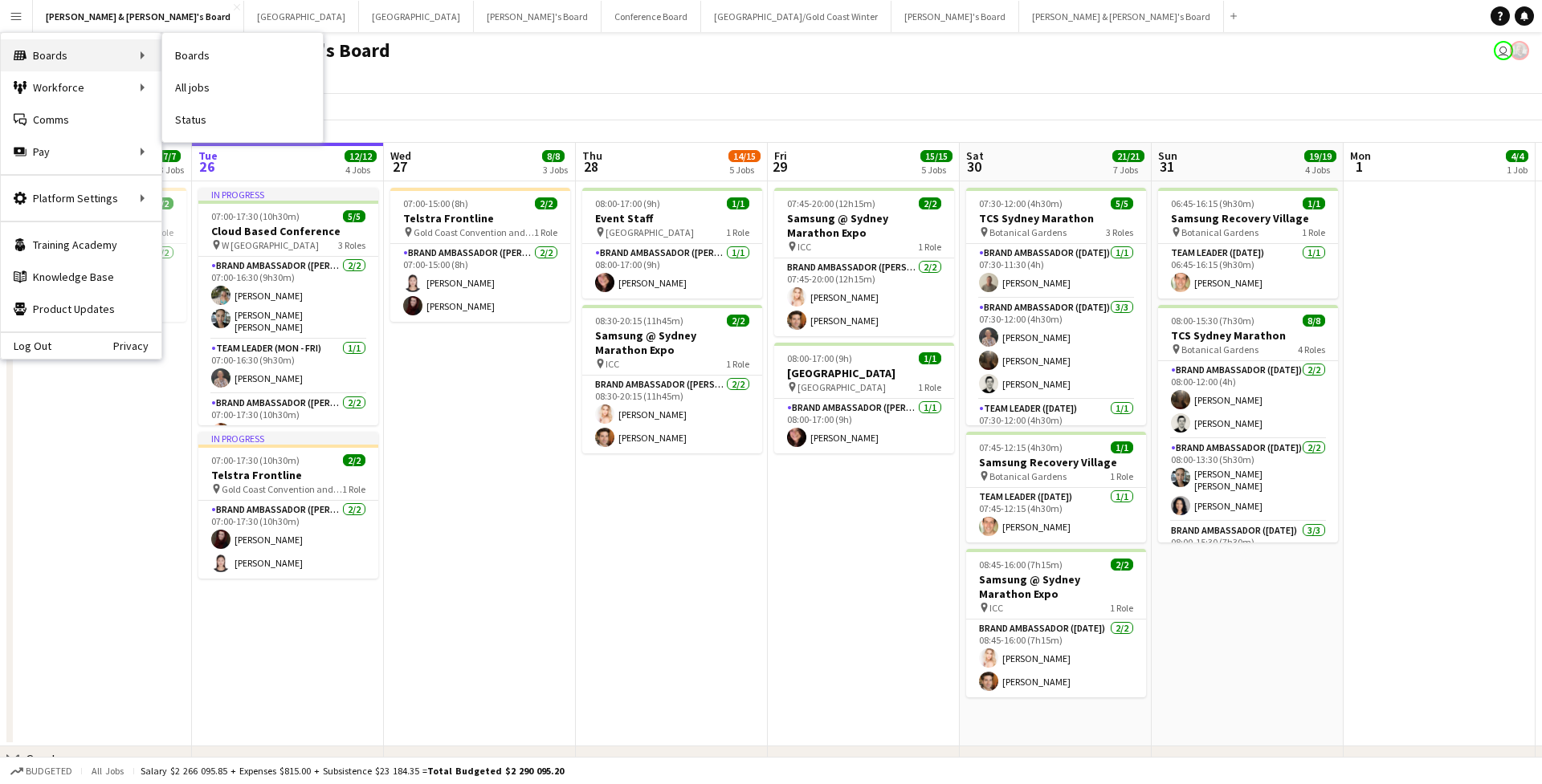
click at [62, 56] on div "Boards Boards" at bounding box center [81, 55] width 161 height 32
click at [121, 55] on div "Boards Boards" at bounding box center [81, 55] width 161 height 32
click at [145, 50] on div "Boards Boards" at bounding box center [81, 55] width 161 height 32
click at [210, 97] on link "All jobs" at bounding box center [242, 87] width 161 height 32
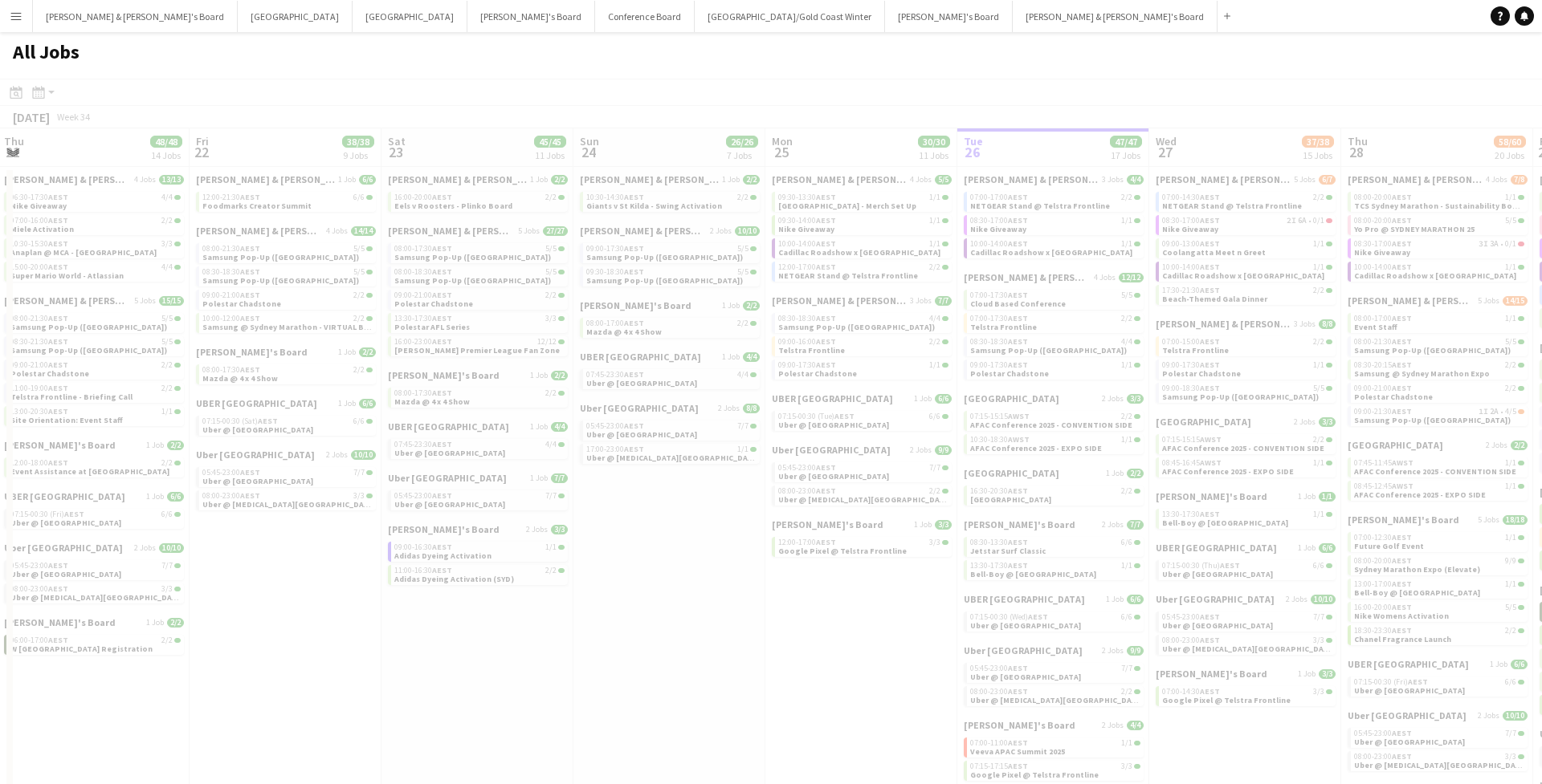
scroll to position [0, 341]
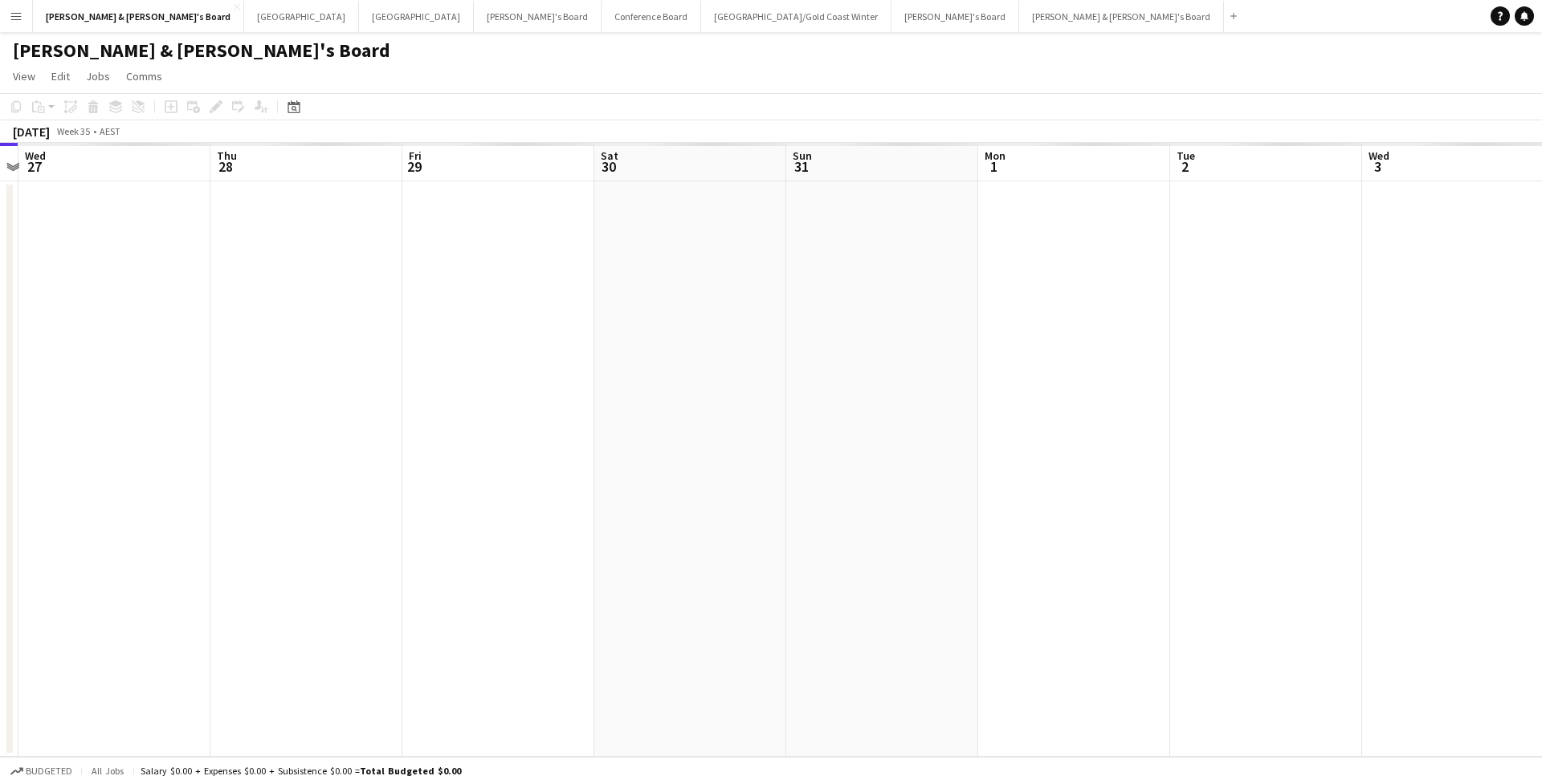
scroll to position [0, 759]
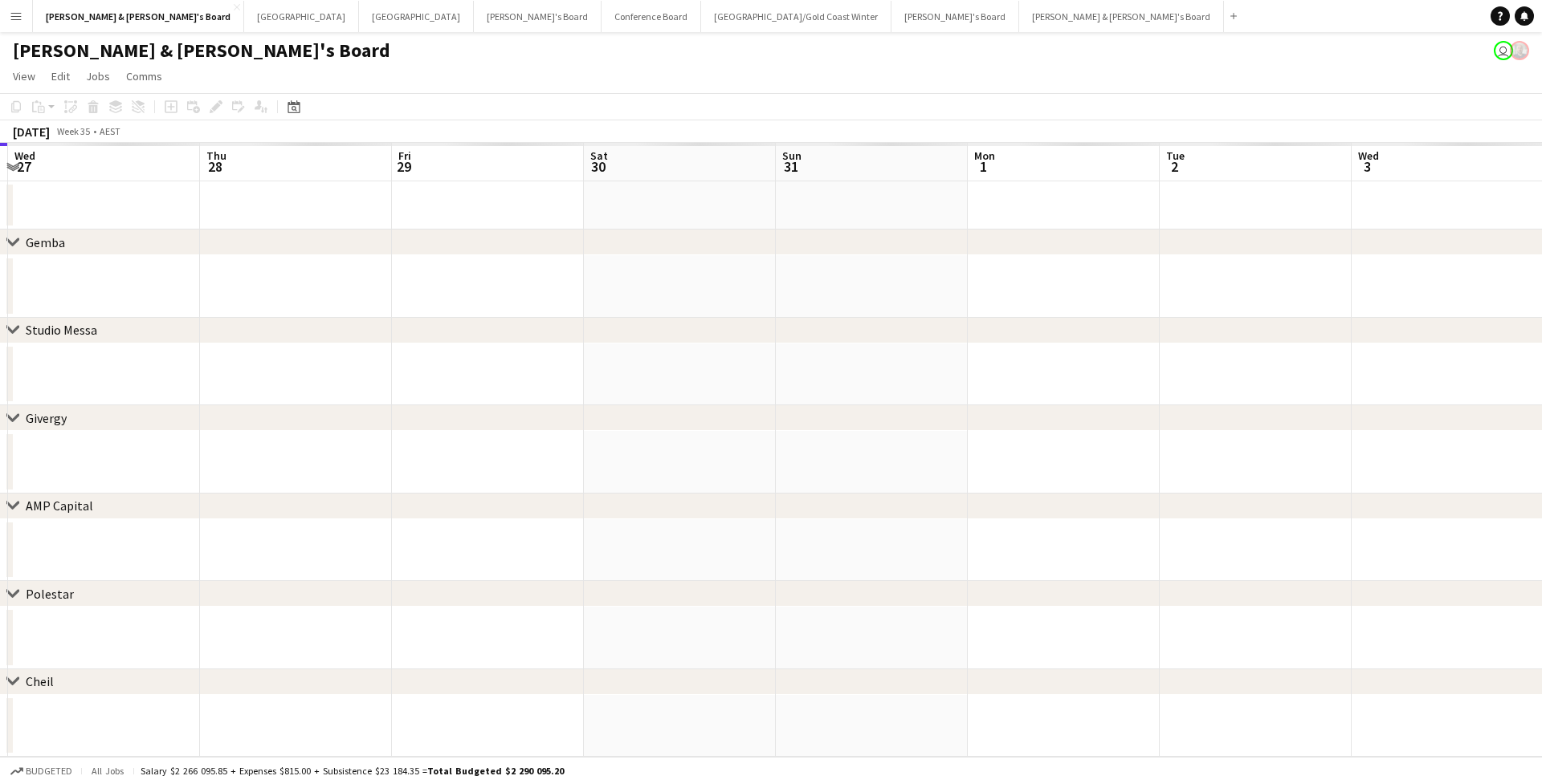
click at [700, 107] on app-toolbar "Copy Paste Paste Command V Paste with crew Command Shift V Paste linked Job [GE…" at bounding box center [771, 107] width 1542 height 27
click at [273, 83] on app-page-menu "View Day view expanded Day view collapsed Month view Date picker Jump to [DATE]…" at bounding box center [771, 78] width 1542 height 31
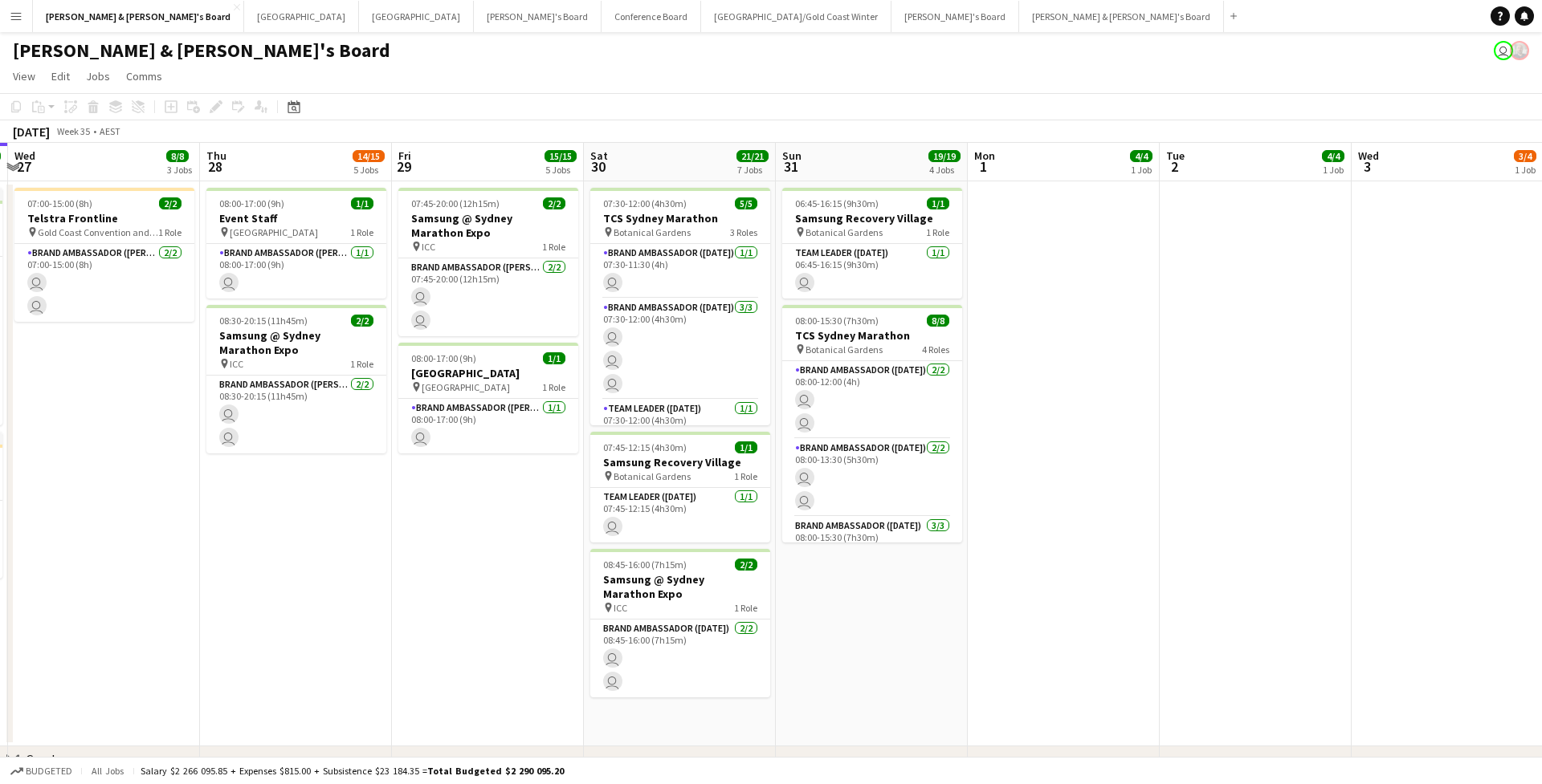
click at [22, 8] on button "Menu" at bounding box center [15, 15] width 32 height 32
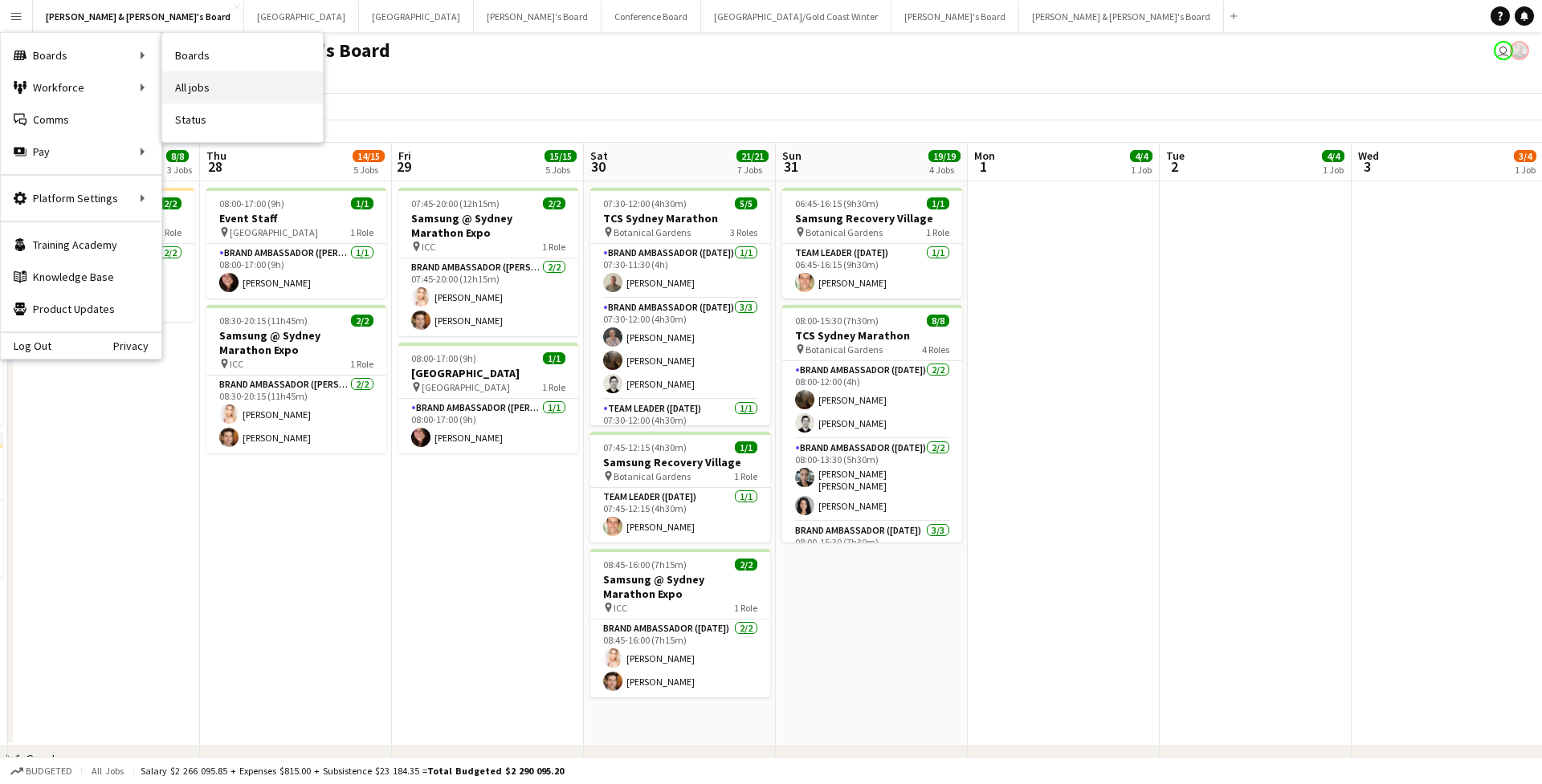
click at [222, 94] on link "All jobs" at bounding box center [242, 87] width 161 height 32
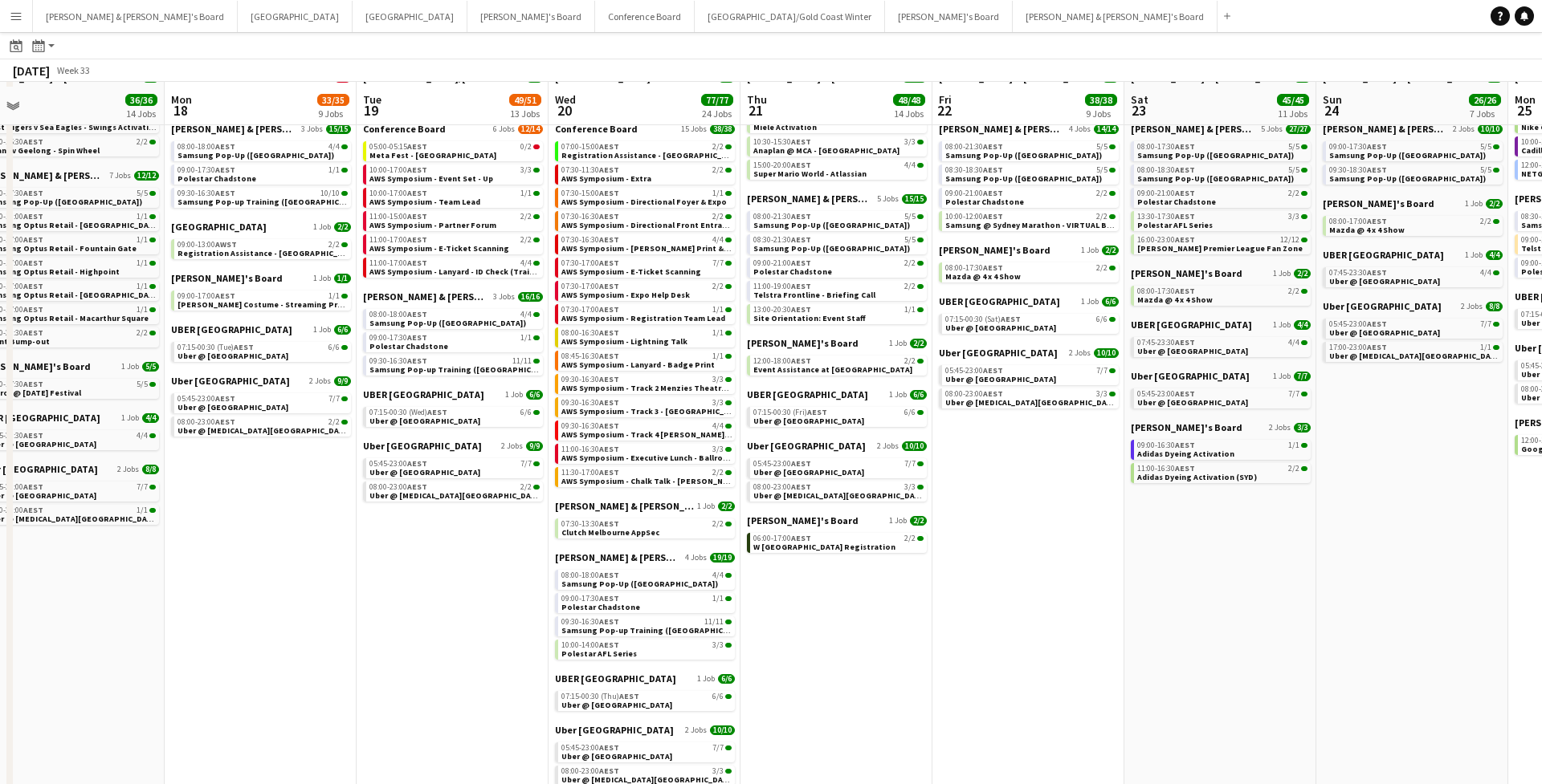
scroll to position [88, 0]
